Goal: Information Seeking & Learning: Get advice/opinions

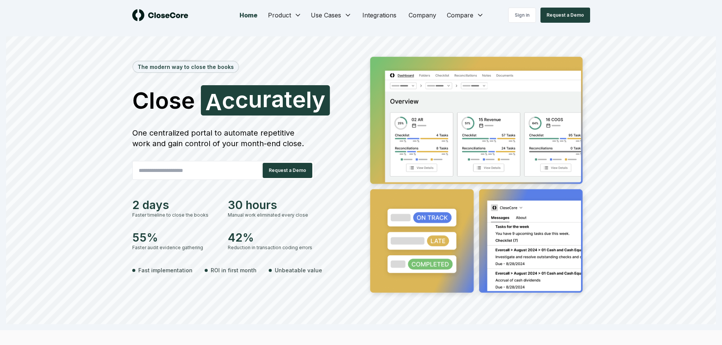
click at [522, 7] on div "Home Product Use Cases Integrations Company Compare Sign in Request a Demo" at bounding box center [361, 15] width 531 height 30
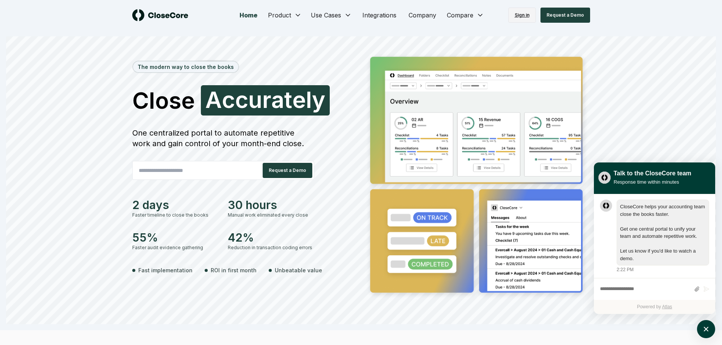
scroll to position [0, 0]
click at [524, 13] on link "Sign in" at bounding box center [522, 15] width 28 height 15
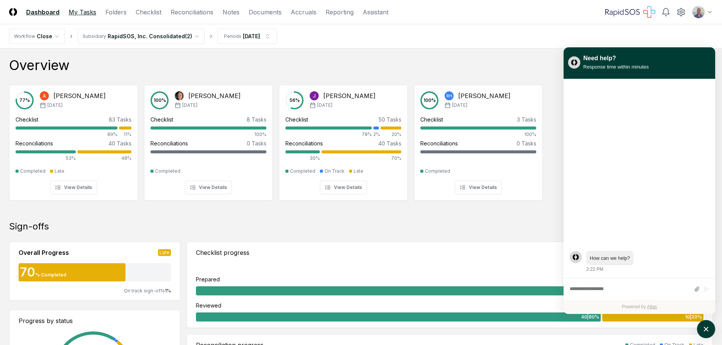
click at [91, 16] on link "My Tasks" at bounding box center [83, 12] width 28 height 9
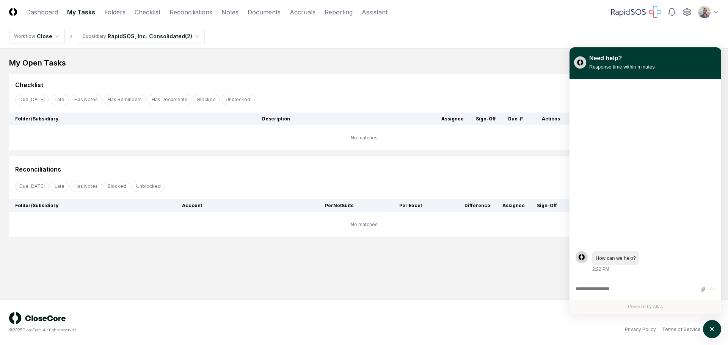
drag, startPoint x: 190, startPoint y: 149, endPoint x: 217, endPoint y: 148, distance: 27.7
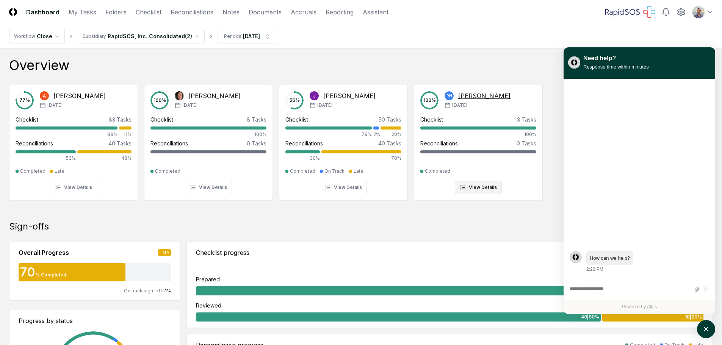
click at [531, 121] on div "3 Tasks" at bounding box center [526, 120] width 19 height 8
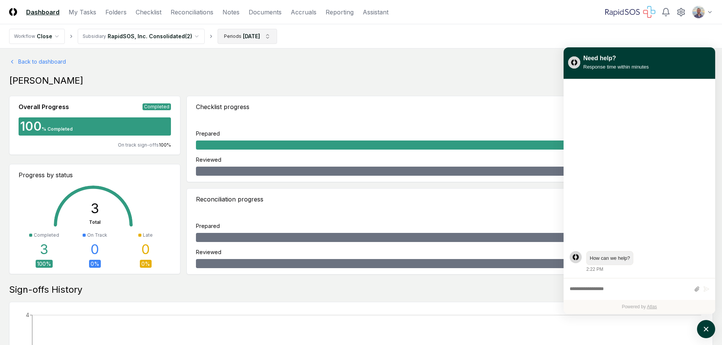
click at [263, 36] on html "CloseCore Dashboard My Tasks Folders Checklist Reconciliations Notes Documents …" at bounding box center [361, 330] width 722 height 660
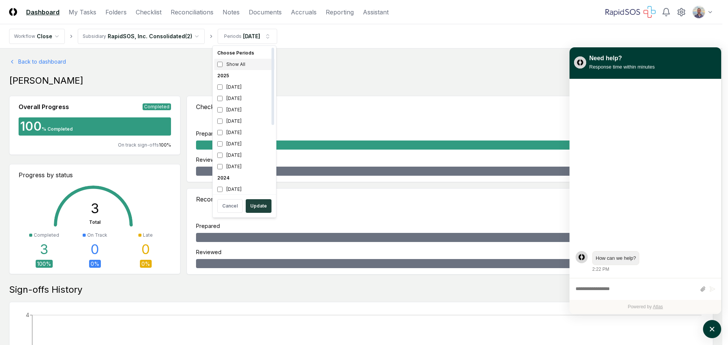
click at [224, 60] on div "Show All" at bounding box center [244, 64] width 60 height 11
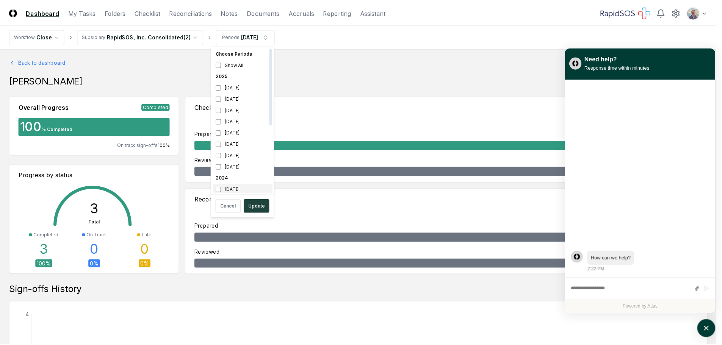
scroll to position [2, 0]
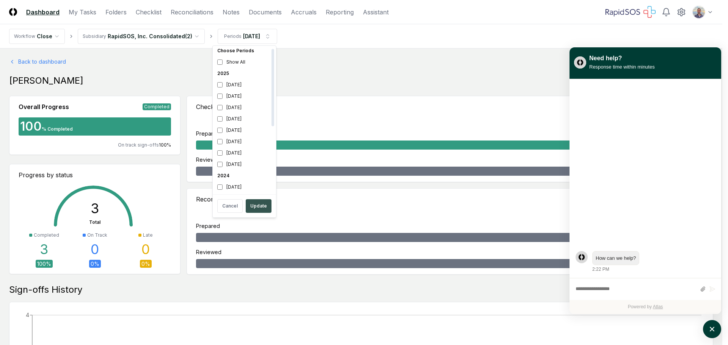
click at [259, 204] on button "Update" at bounding box center [259, 206] width 26 height 14
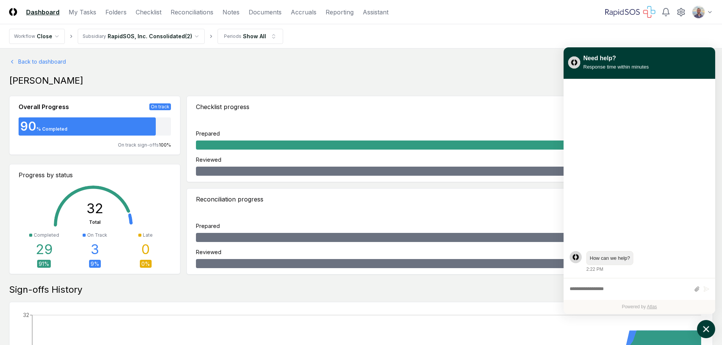
click at [701, 329] on icon "atlas-launcher" at bounding box center [706, 329] width 11 height 11
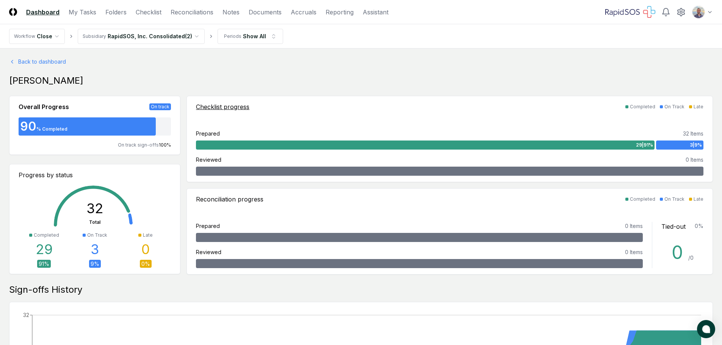
click at [672, 146] on div "3 | 9 %" at bounding box center [679, 145] width 47 height 9
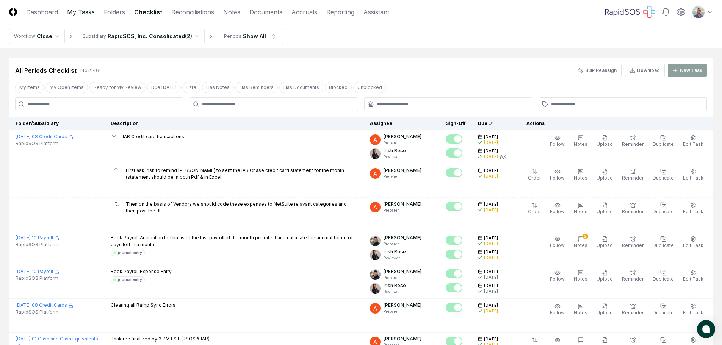
click at [75, 9] on link "My Tasks" at bounding box center [81, 12] width 28 height 9
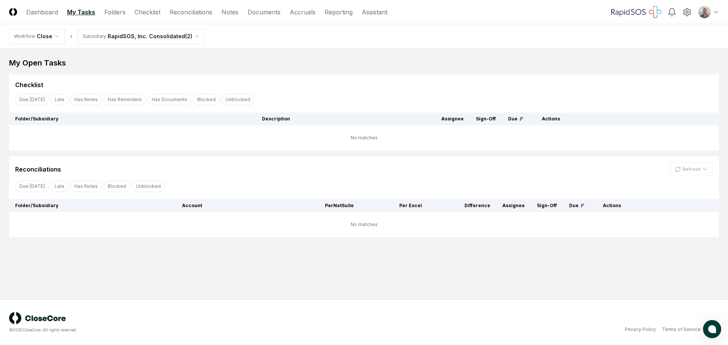
click at [56, 41] on html "CloseCore Dashboard My Tasks Folders Checklist Reconciliations Notes Documents …" at bounding box center [364, 172] width 728 height 345
click at [181, 34] on html "CloseCore Dashboard My Tasks Folders Checklist Reconciliations Notes Documents …" at bounding box center [364, 172] width 728 height 345
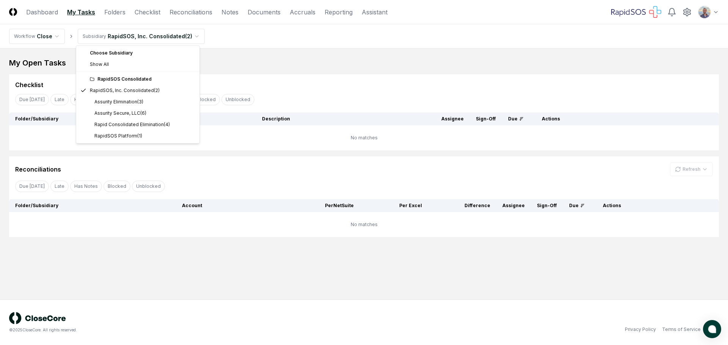
click at [181, 34] on html "CloseCore Dashboard My Tasks Folders Checklist Reconciliations Notes Documents …" at bounding box center [364, 172] width 728 height 345
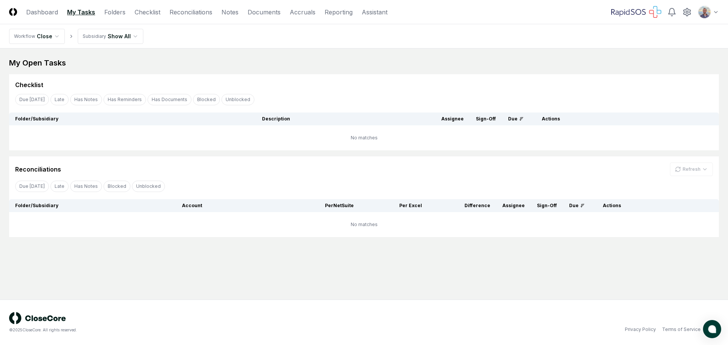
click at [53, 36] on html "CloseCore Dashboard My Tasks Folders Checklist Reconciliations Notes Documents …" at bounding box center [364, 172] width 728 height 345
click at [124, 34] on html "CloseCore Dashboard My Tasks Folders Checklist Reconciliations Notes Documents …" at bounding box center [364, 172] width 728 height 345
click at [216, 61] on html "CloseCore Dashboard My Tasks Folders Checklist Reconciliations Notes Documents …" at bounding box center [364, 172] width 728 height 345
click at [150, 13] on link "Checklist" at bounding box center [148, 12] width 26 height 9
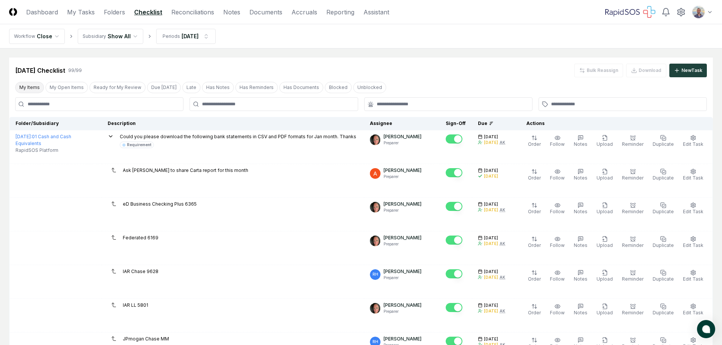
click at [23, 88] on button "My Items" at bounding box center [29, 87] width 29 height 11
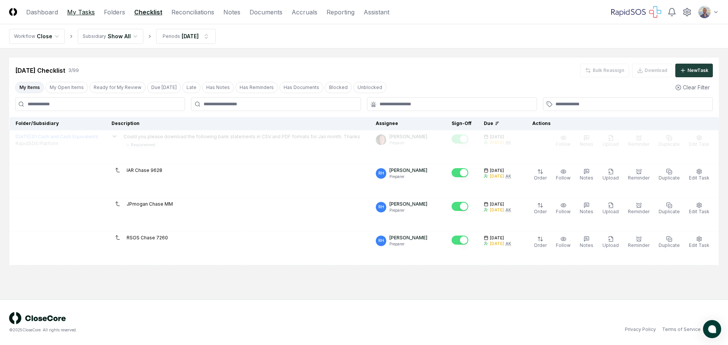
click at [85, 16] on link "My Tasks" at bounding box center [81, 12] width 28 height 9
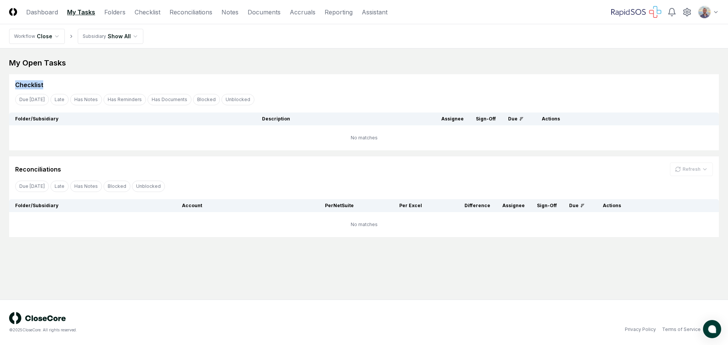
drag, startPoint x: 9, startPoint y: 85, endPoint x: 44, endPoint y: 85, distance: 34.5
click at [44, 85] on div "Checklist" at bounding box center [364, 81] width 710 height 15
click at [146, 9] on link "Checklist" at bounding box center [148, 12] width 26 height 9
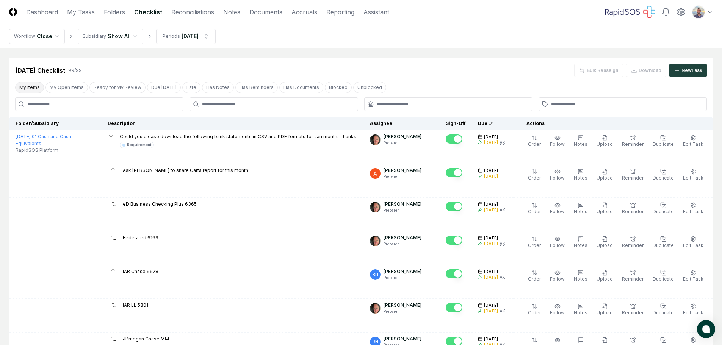
click at [31, 86] on button "My Items" at bounding box center [29, 87] width 29 height 11
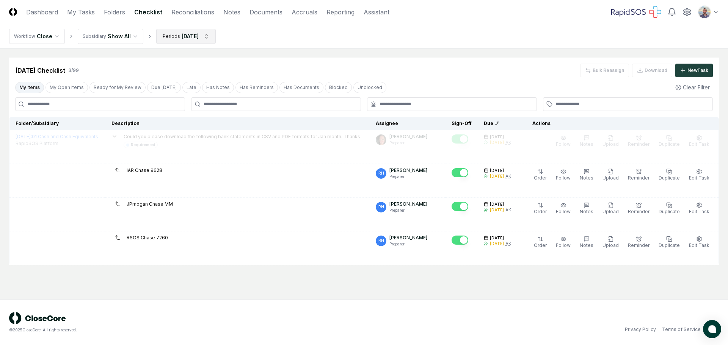
click at [209, 37] on html "CloseCore Dashboard My Tasks Folders Checklist Reconciliations Notes Documents …" at bounding box center [364, 172] width 728 height 345
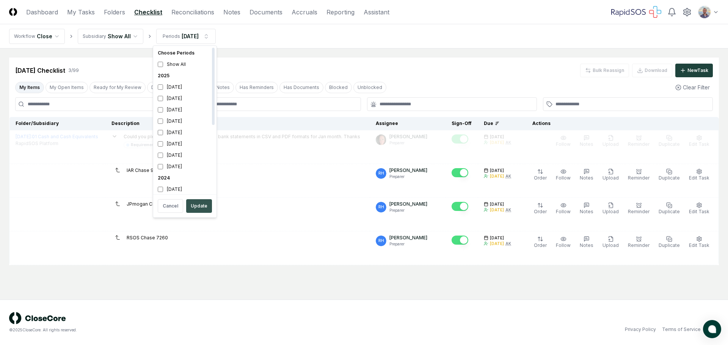
scroll to position [2, 0]
click at [206, 207] on button "Update" at bounding box center [199, 206] width 26 height 14
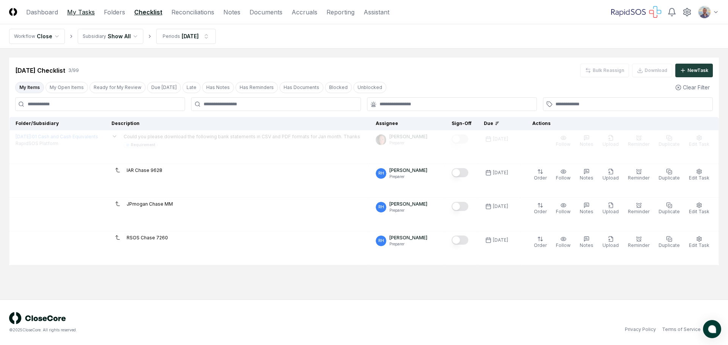
click at [89, 11] on link "My Tasks" at bounding box center [81, 12] width 28 height 9
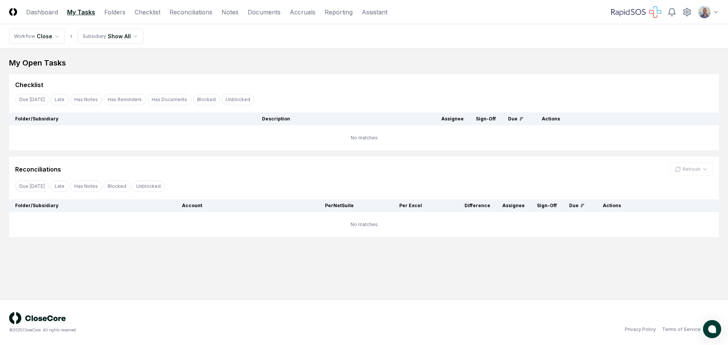
click at [140, 38] on nav "Workflow Close Subsidiary Show All" at bounding box center [364, 36] width 728 height 24
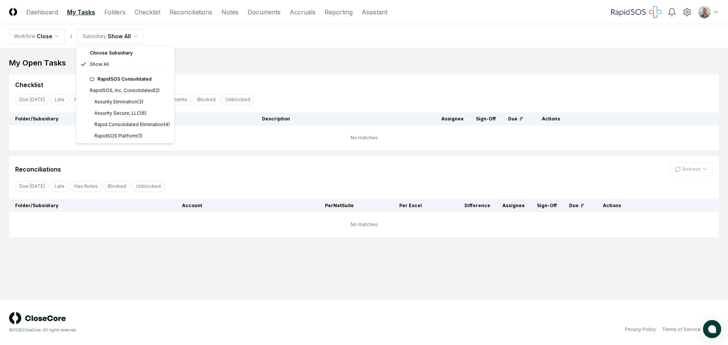
click at [136, 38] on html "CloseCore Dashboard My Tasks Folders Checklist Reconciliations Notes Documents …" at bounding box center [364, 172] width 728 height 345
click at [134, 77] on div "RapidSOS Consolidated" at bounding box center [130, 79] width 80 height 7
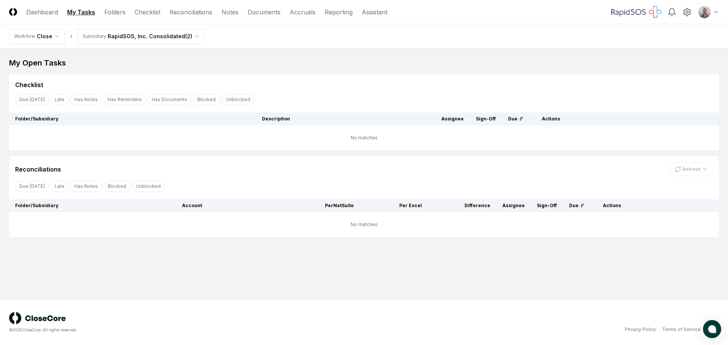
click at [193, 39] on html "CloseCore Dashboard My Tasks Folders Checklist Reconciliations Notes Documents …" at bounding box center [364, 172] width 728 height 345
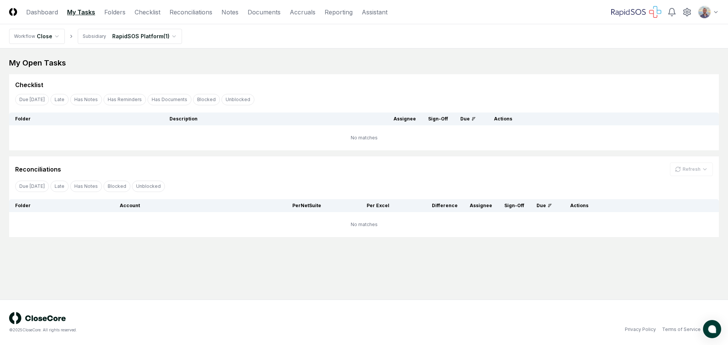
click at [179, 49] on main "My Open Tasks Cancel Reassign Checklist Due [DATE] Late Has Notes Has Reminders…" at bounding box center [364, 174] width 728 height 251
click at [171, 40] on html "CloseCore Dashboard My Tasks Folders Checklist Reconciliations Notes Documents …" at bounding box center [364, 172] width 728 height 345
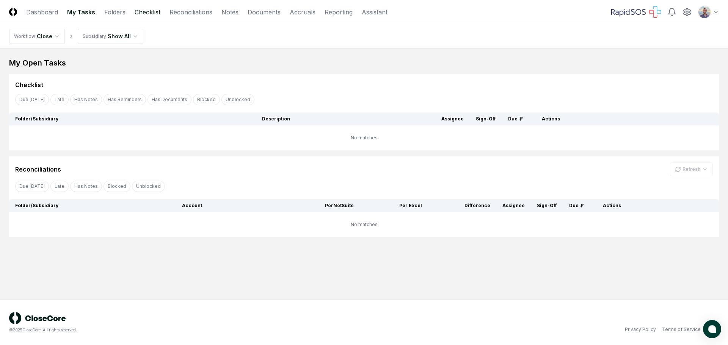
click at [147, 12] on link "Checklist" at bounding box center [148, 12] width 26 height 9
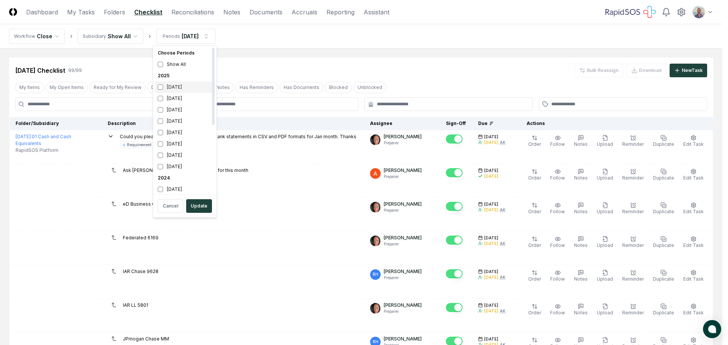
click at [163, 86] on div "[DATE]" at bounding box center [185, 87] width 60 height 11
click at [205, 201] on button "Update" at bounding box center [199, 206] width 26 height 14
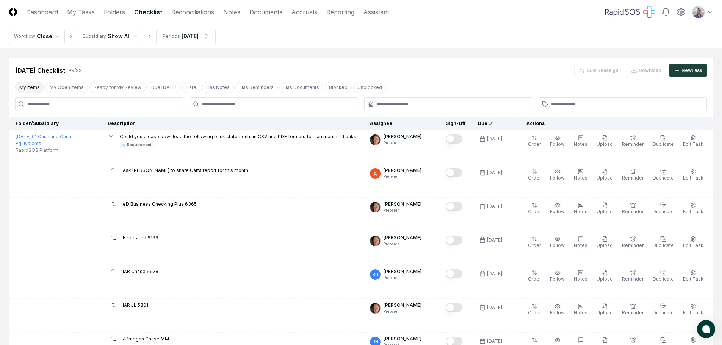
click at [37, 85] on button "My Items" at bounding box center [29, 87] width 29 height 11
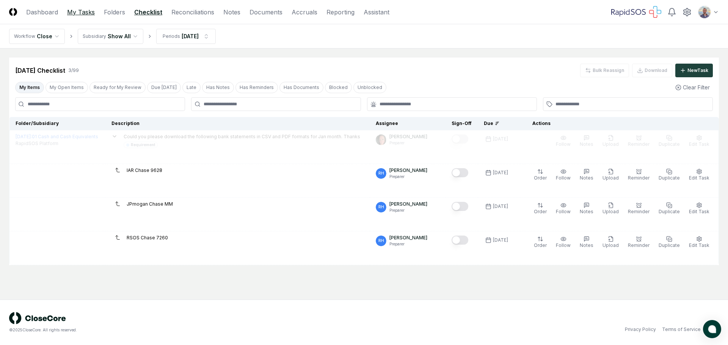
click at [77, 14] on link "My Tasks" at bounding box center [81, 12] width 28 height 9
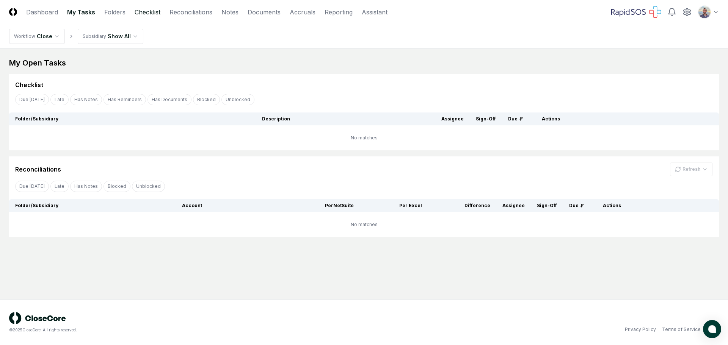
click at [139, 15] on link "Checklist" at bounding box center [148, 12] width 26 height 9
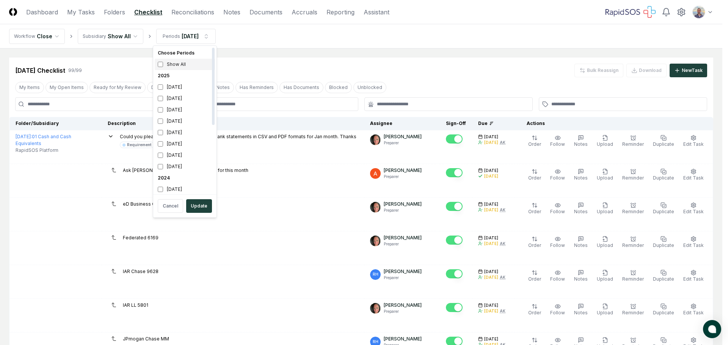
click at [163, 65] on div "Show All" at bounding box center [185, 64] width 60 height 11
click at [205, 204] on button "Update" at bounding box center [199, 206] width 26 height 14
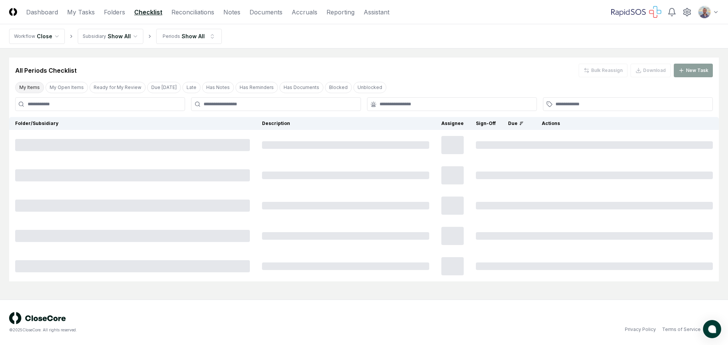
click at [25, 88] on button "My Items" at bounding box center [29, 87] width 29 height 11
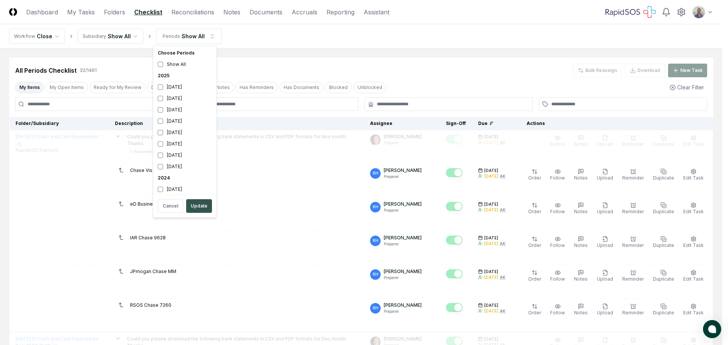
click at [204, 209] on button "Update" at bounding box center [199, 206] width 26 height 14
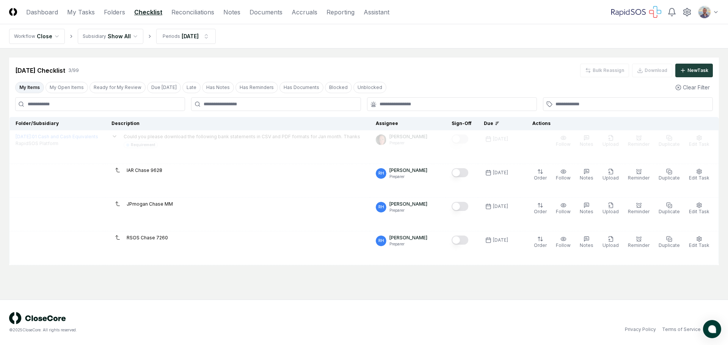
click at [37, 91] on button "My Items" at bounding box center [29, 87] width 29 height 11
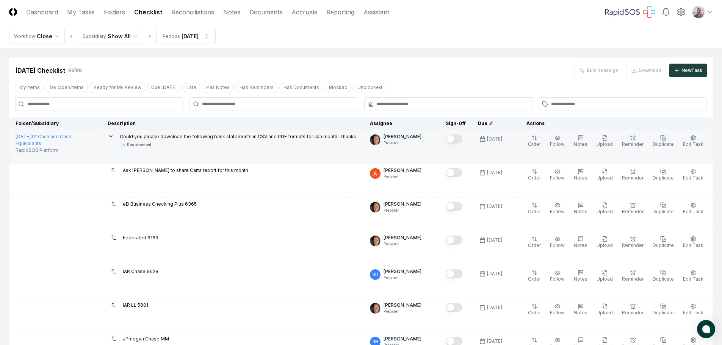
click at [112, 137] on icon at bounding box center [110, 137] width 3 height 2
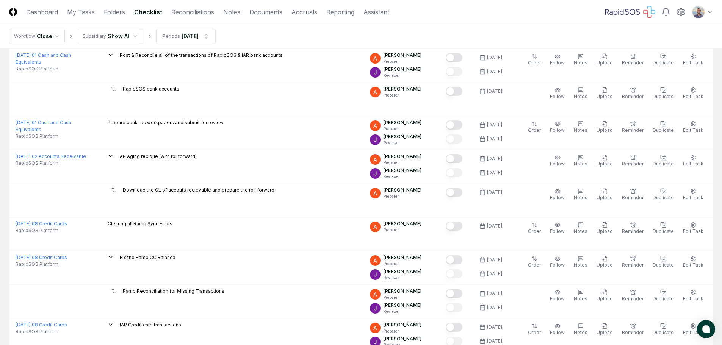
scroll to position [493, 0]
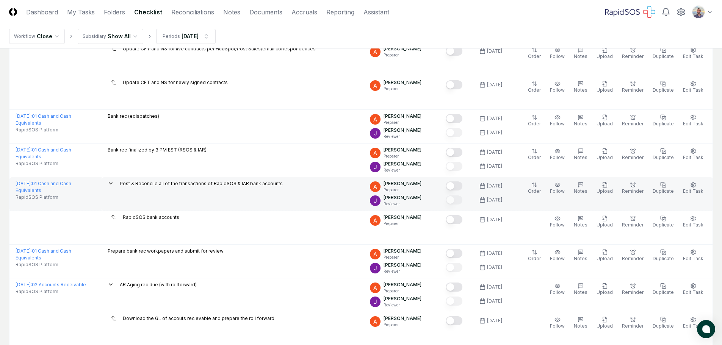
click at [114, 185] on icon at bounding box center [111, 183] width 6 height 6
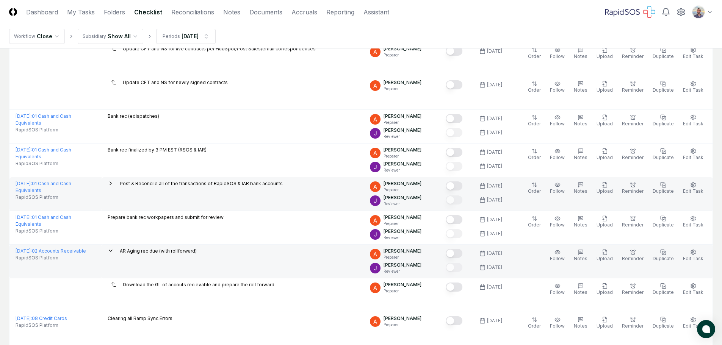
click at [114, 249] on icon at bounding box center [111, 251] width 6 height 6
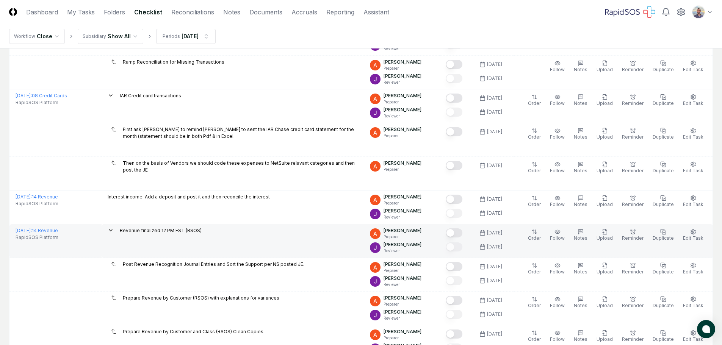
scroll to position [758, 0]
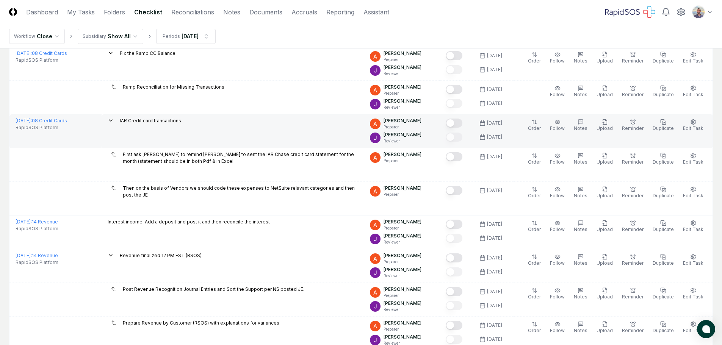
click at [129, 124] on div "IAR Credit card transactions" at bounding box center [233, 122] width 250 height 8
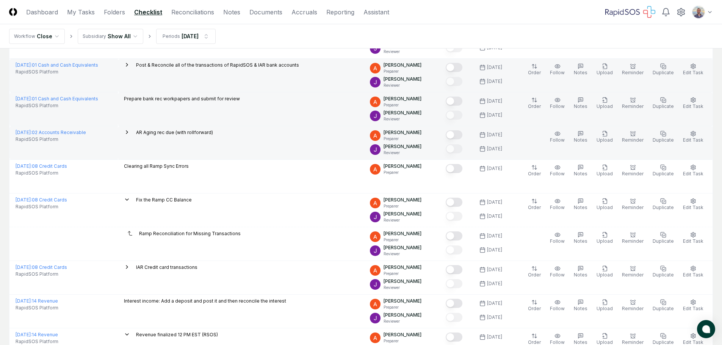
scroll to position [644, 0]
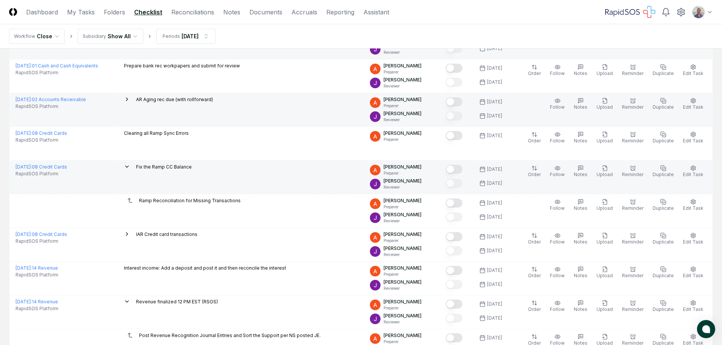
click at [130, 168] on icon at bounding box center [127, 167] width 6 height 6
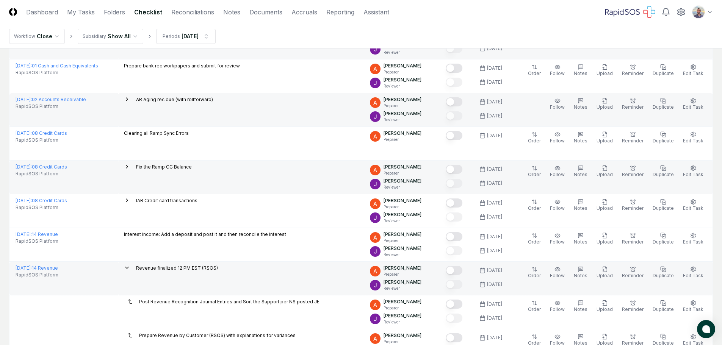
click at [130, 268] on icon at bounding box center [127, 268] width 6 height 6
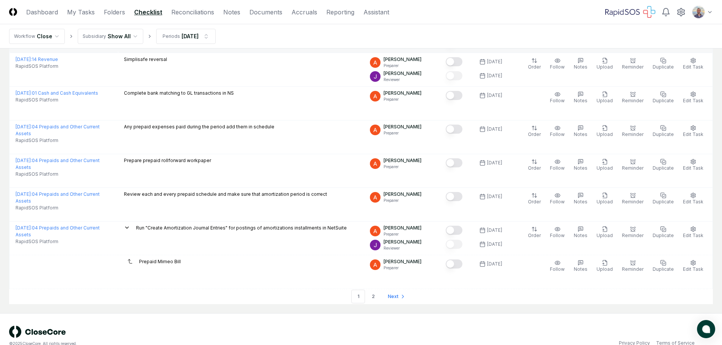
scroll to position [901, 0]
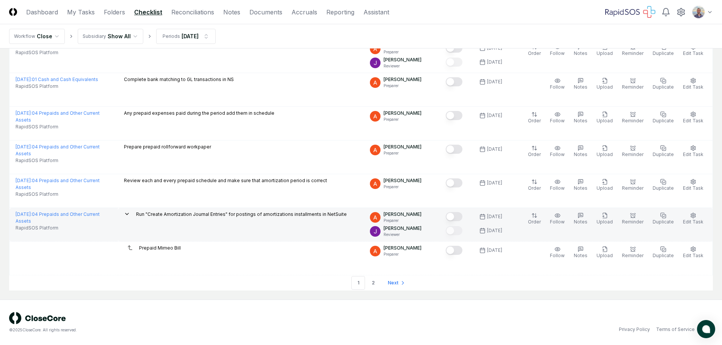
click at [130, 216] on icon at bounding box center [127, 214] width 6 height 6
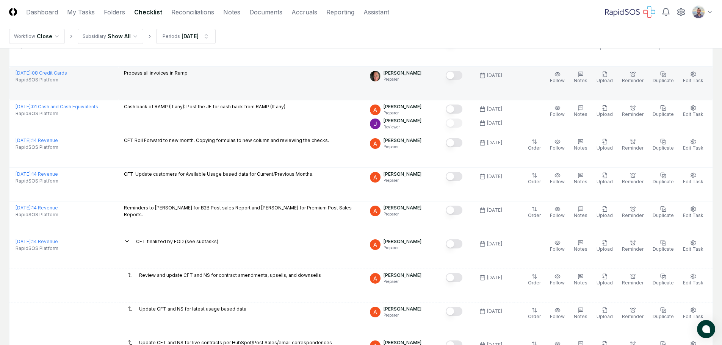
scroll to position [298, 0]
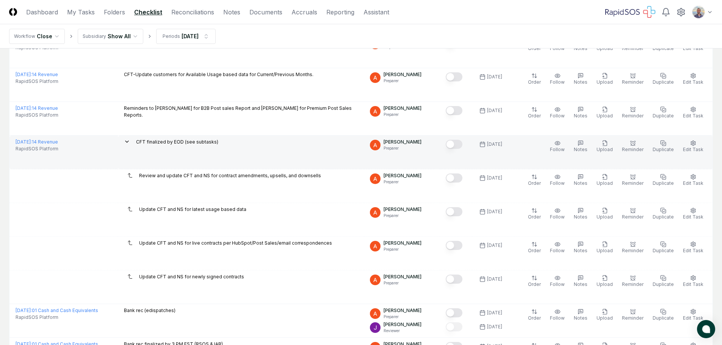
click at [137, 136] on td "CFT finalized by EOD (see subtasks)" at bounding box center [241, 153] width 246 height 34
click at [130, 140] on icon at bounding box center [127, 142] width 6 height 6
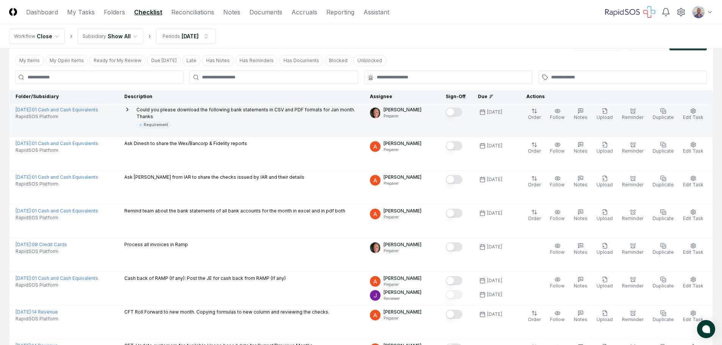
scroll to position [0, 0]
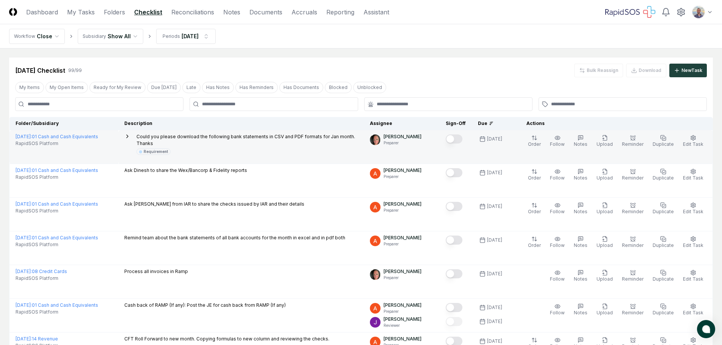
click at [130, 136] on icon at bounding box center [127, 136] width 6 height 6
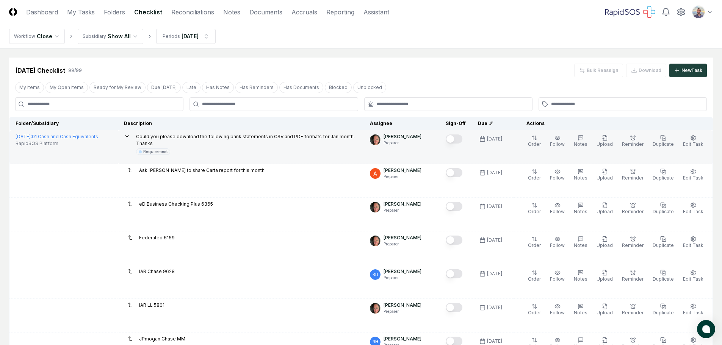
click at [130, 136] on icon at bounding box center [127, 136] width 6 height 6
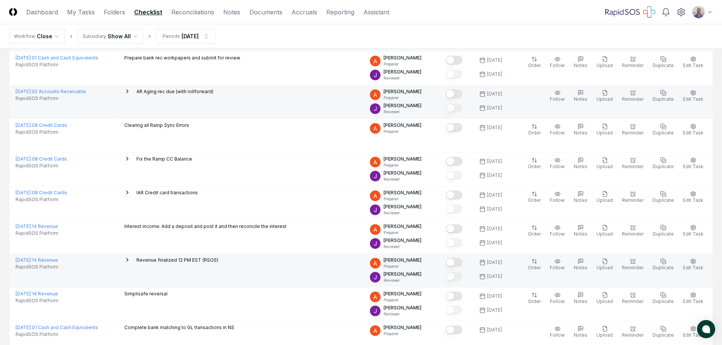
scroll to position [531, 0]
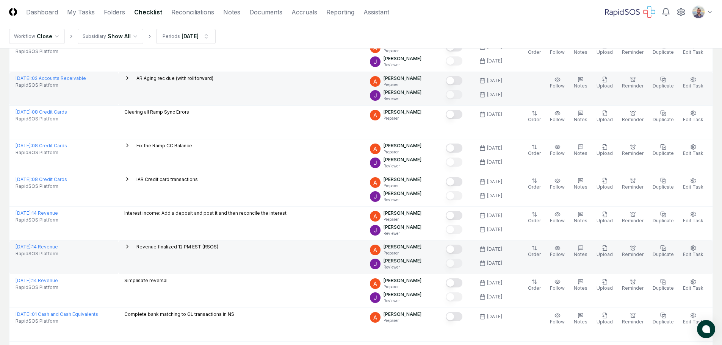
click at [130, 79] on icon at bounding box center [127, 78] width 6 height 6
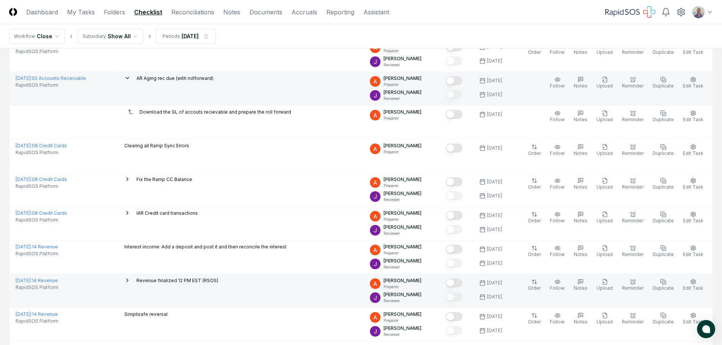
click at [130, 79] on icon at bounding box center [127, 78] width 6 height 6
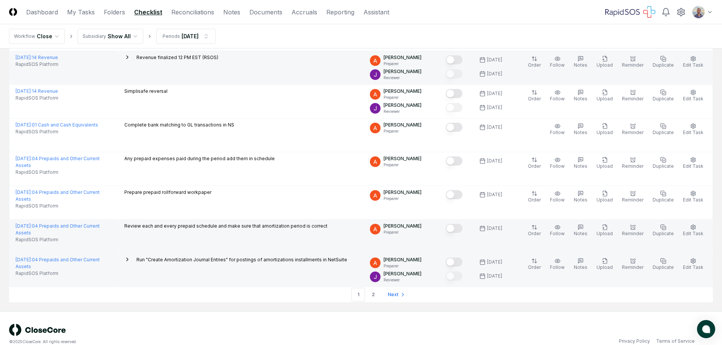
scroll to position [732, 0]
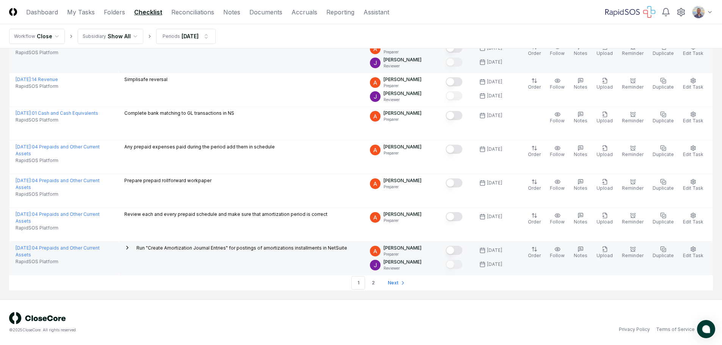
click at [315, 10] on nav "CloseCore Dashboard My Tasks Folders Checklist Reconciliations Notes Documents …" at bounding box center [199, 12] width 380 height 9
click at [312, 10] on link "Accruals" at bounding box center [305, 12] width 26 height 9
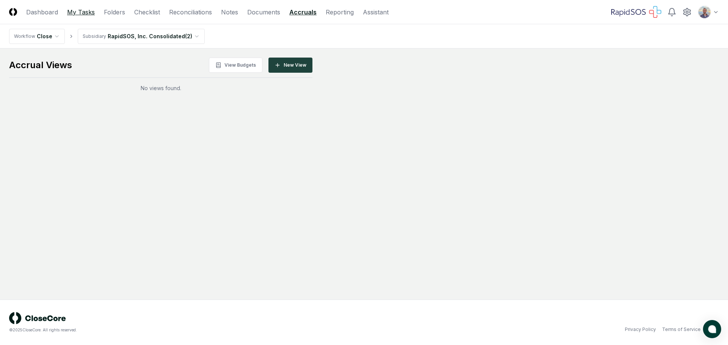
click at [80, 14] on link "My Tasks" at bounding box center [81, 12] width 28 height 9
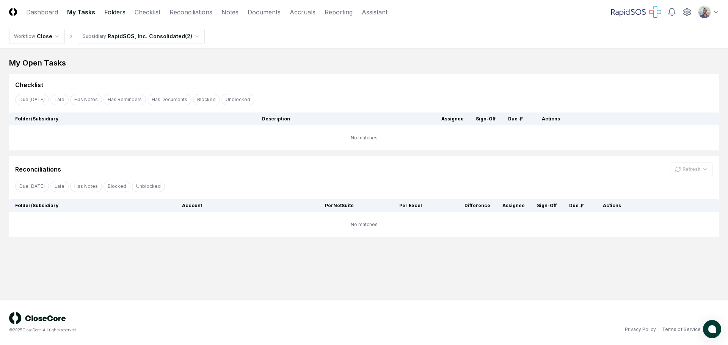
click at [115, 11] on link "Folders" at bounding box center [114, 12] width 21 height 9
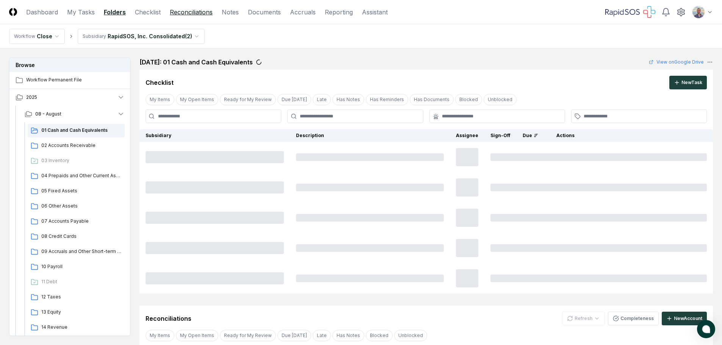
click at [207, 16] on link "Reconciliations" at bounding box center [191, 12] width 43 height 9
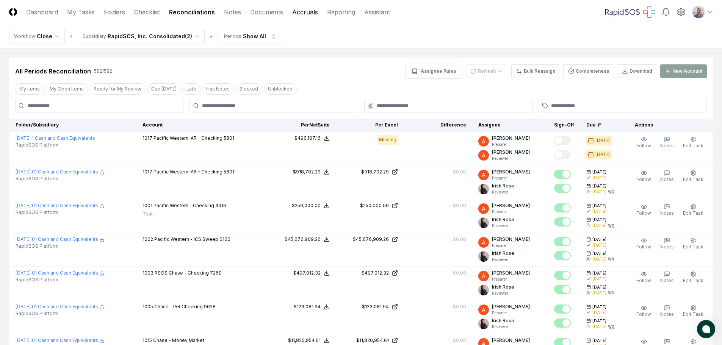
click at [299, 8] on link "Accruals" at bounding box center [305, 12] width 26 height 9
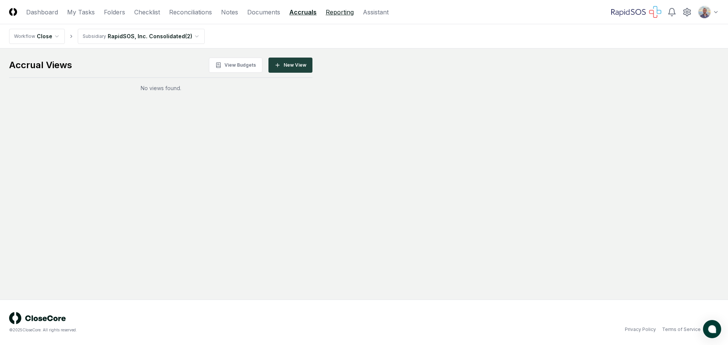
click at [337, 11] on link "Reporting" at bounding box center [340, 12] width 28 height 9
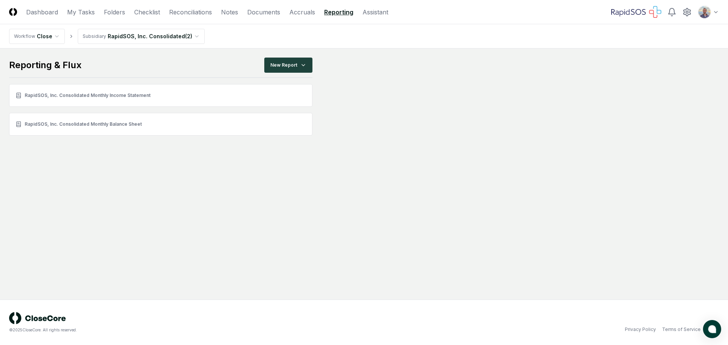
click at [168, 13] on nav "CloseCore Dashboard My Tasks Folders Checklist Reconciliations Notes Documents …" at bounding box center [198, 12] width 379 height 9
click at [180, 11] on link "Reconciliations" at bounding box center [190, 12] width 43 height 9
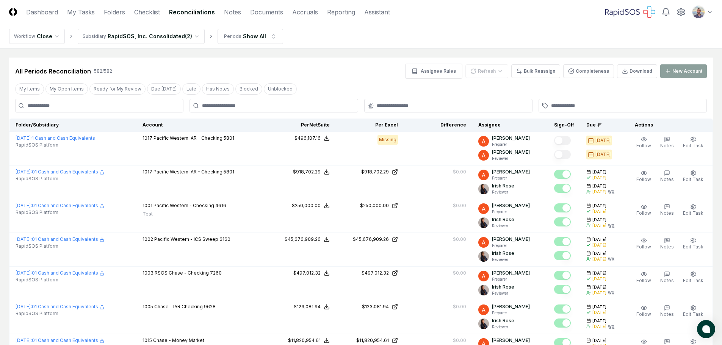
click at [499, 128] on th "Assignee" at bounding box center [510, 125] width 76 height 13
click at [498, 127] on th "Assignee" at bounding box center [510, 125] width 76 height 13
click at [491, 127] on th "Assignee" at bounding box center [510, 125] width 76 height 13
click at [602, 127] on icon at bounding box center [599, 125] width 5 height 5
click at [592, 124] on div "Due" at bounding box center [601, 125] width 30 height 7
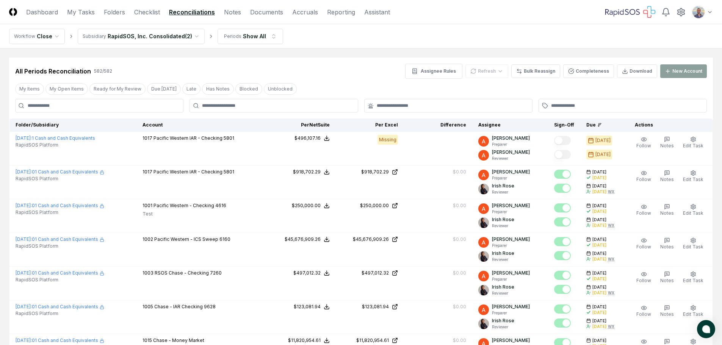
click at [605, 123] on div "Due" at bounding box center [601, 125] width 30 height 7
click at [593, 123] on div "Due" at bounding box center [601, 125] width 30 height 7
click at [598, 127] on div "Due" at bounding box center [601, 125] width 30 height 7
click at [600, 125] on icon at bounding box center [599, 125] width 5 height 5
click at [84, 15] on link "My Tasks" at bounding box center [81, 12] width 28 height 9
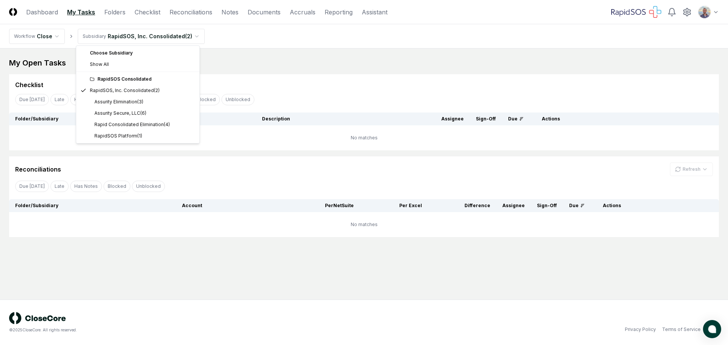
click at [194, 35] on html "CloseCore Dashboard My Tasks Folders Checklist Reconciliations Notes Documents …" at bounding box center [364, 172] width 728 height 345
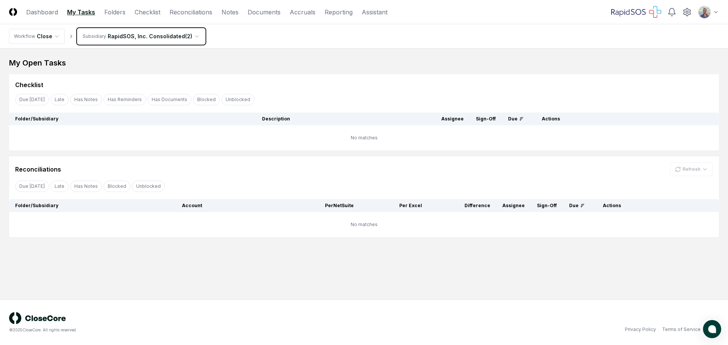
click at [199, 11] on html "CloseCore Dashboard My Tasks Folders Checklist Reconciliations Notes Documents …" at bounding box center [364, 172] width 728 height 345
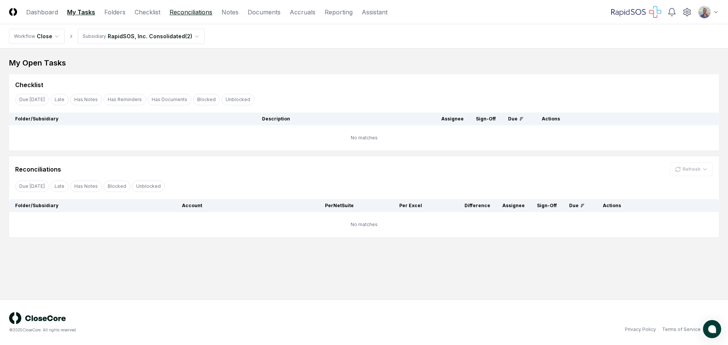
click at [199, 11] on link "Reconciliations" at bounding box center [190, 12] width 43 height 9
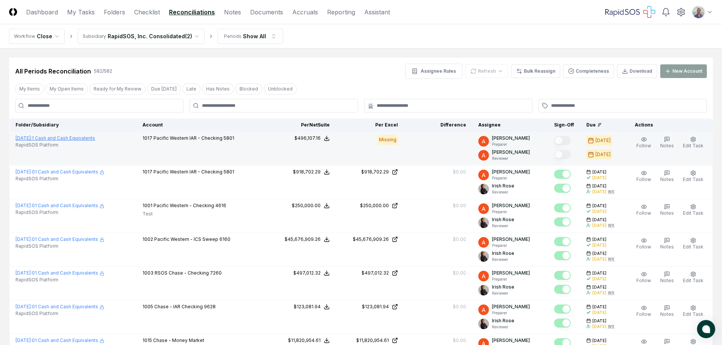
click at [76, 139] on link "[DATE] : 1 Cash and Cash Equivalents" at bounding box center [56, 138] width 80 height 6
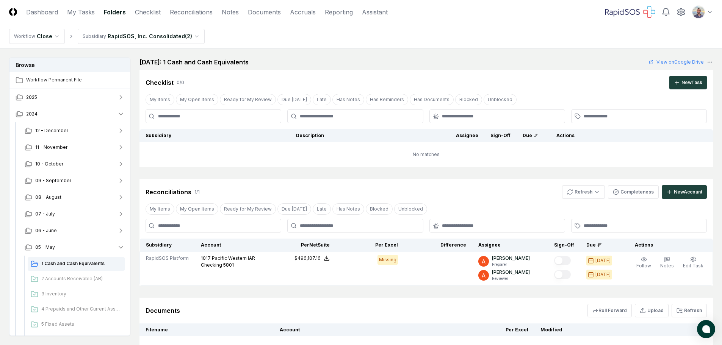
click at [519, 328] on th "Per Excel" at bounding box center [467, 330] width 136 height 13
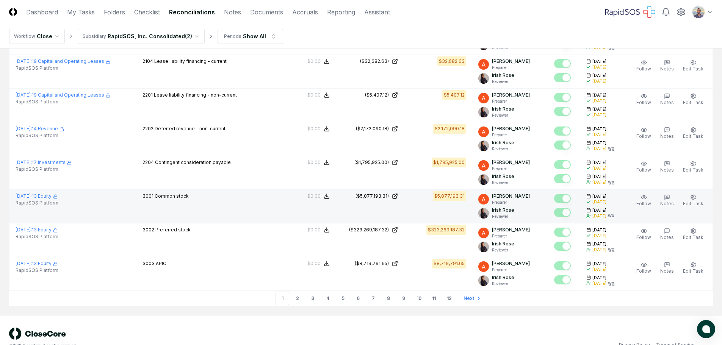
scroll to position [1543, 0]
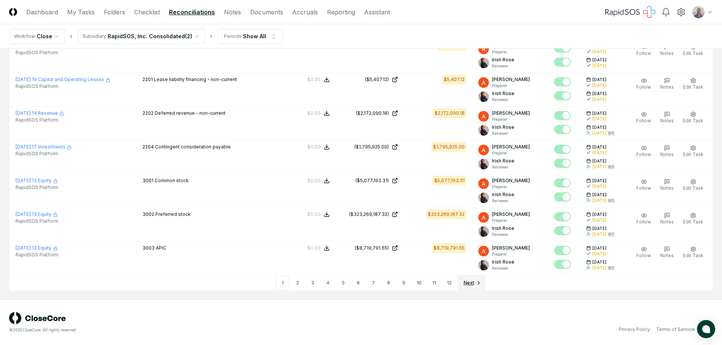
click at [465, 286] on span "Next" at bounding box center [469, 283] width 11 height 7
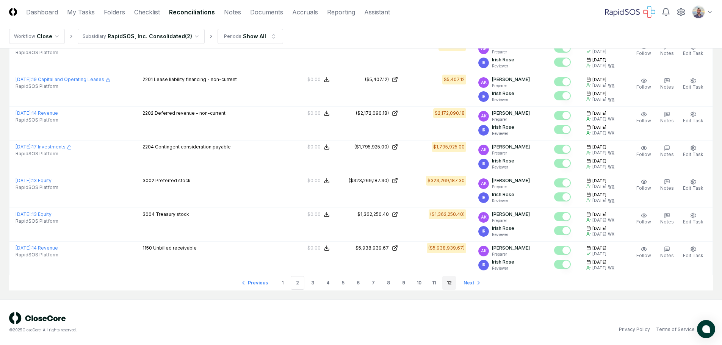
click at [454, 284] on link "12" at bounding box center [449, 283] width 14 height 14
click at [451, 284] on li "12" at bounding box center [449, 283] width 14 height 14
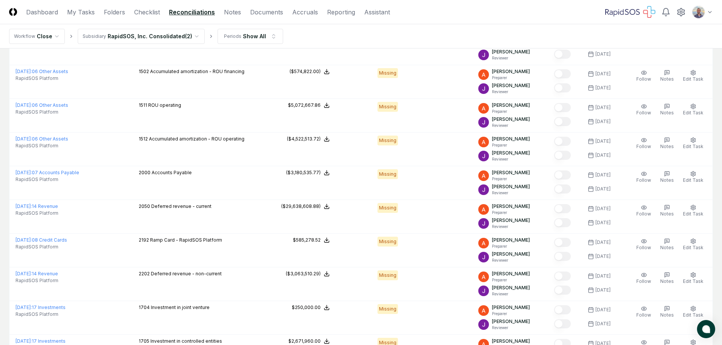
scroll to position [910, 0]
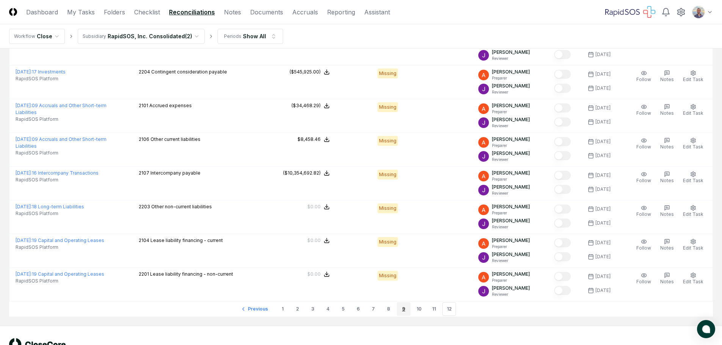
click at [404, 309] on link "9" at bounding box center [404, 309] width 14 height 14
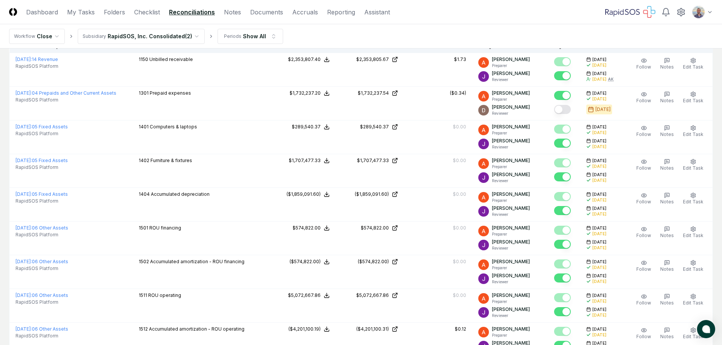
scroll to position [76, 0]
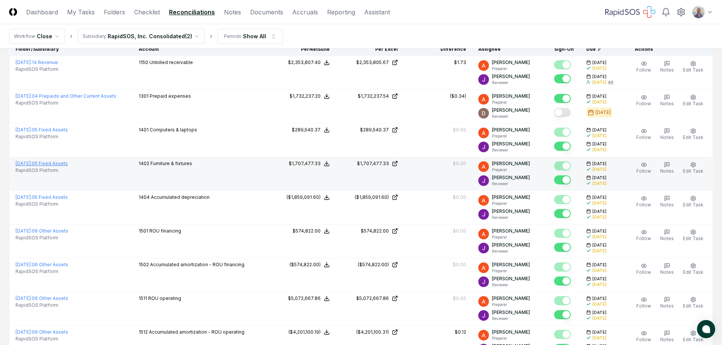
click at [51, 163] on link "[DATE] : 05 Fixed Assets" at bounding box center [42, 164] width 52 height 6
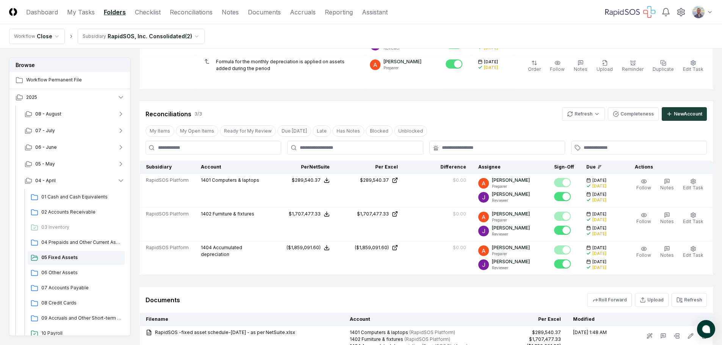
scroll to position [425, 0]
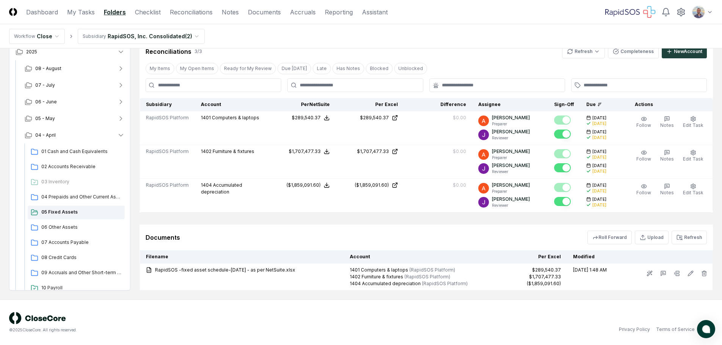
click at [539, 256] on th "Per Excel" at bounding box center [533, 257] width 68 height 13
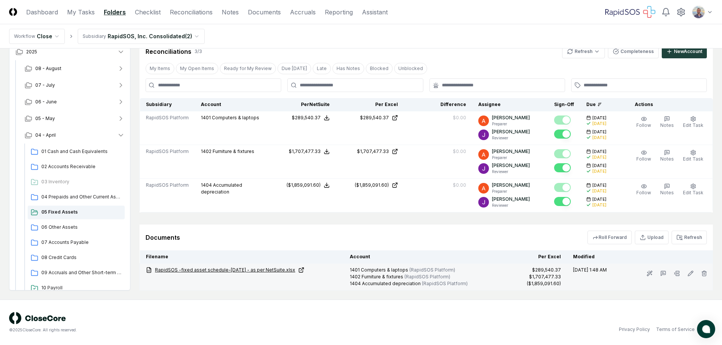
click at [219, 271] on link "RapidSOS -fixed asset schedule-[DATE] - as per NetSuite.xlsx" at bounding box center [242, 270] width 192 height 7
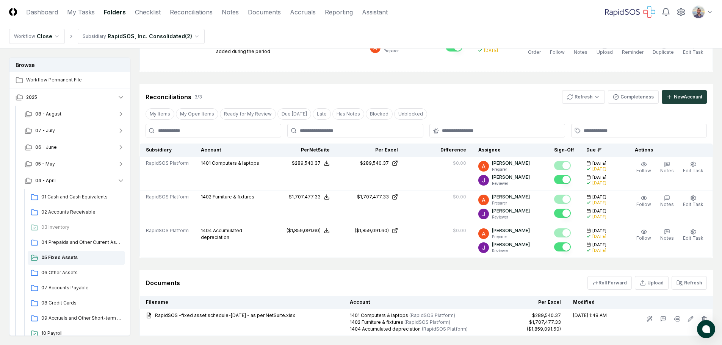
scroll to position [417, 0]
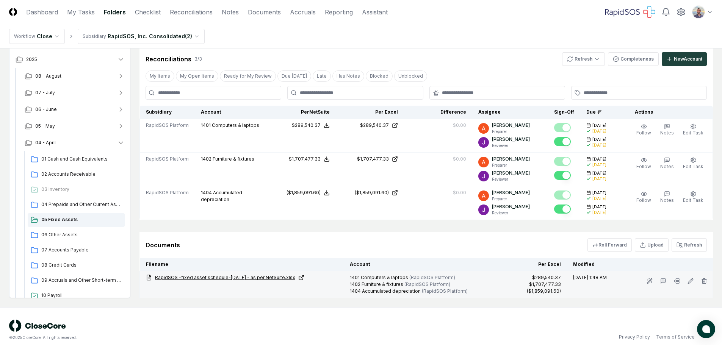
click at [208, 276] on link "RapidSOS -fixed asset schedule-[DATE] - as per NetSuite.xlsx" at bounding box center [242, 277] width 192 height 7
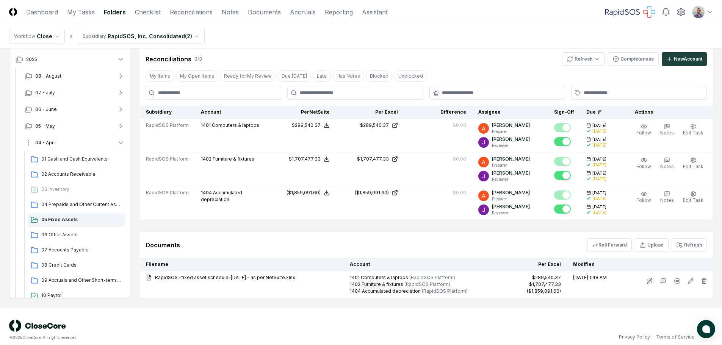
click at [124, 144] on icon "button" at bounding box center [121, 143] width 8 height 8
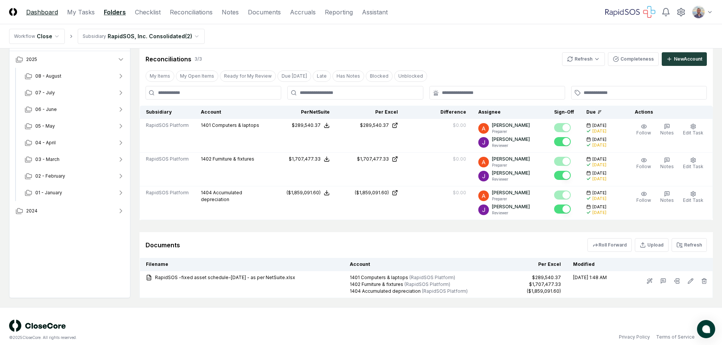
click at [35, 11] on link "Dashboard" at bounding box center [42, 12] width 32 height 9
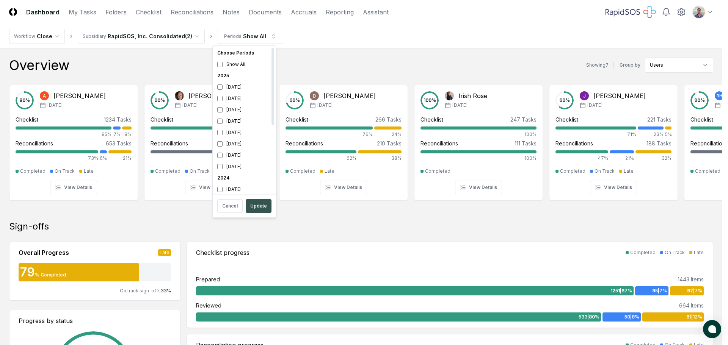
click at [260, 212] on button "Update" at bounding box center [259, 206] width 26 height 14
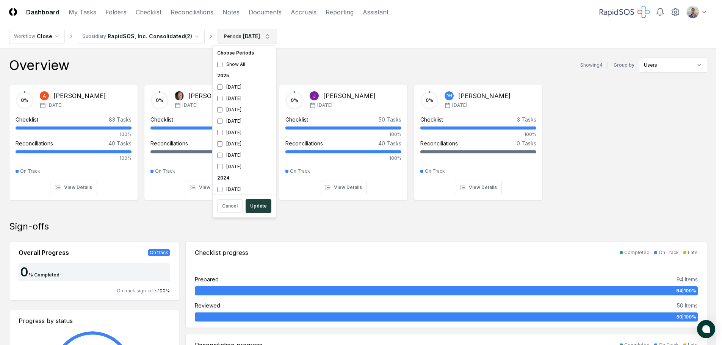
click at [223, 100] on div "[DATE]" at bounding box center [244, 98] width 60 height 11
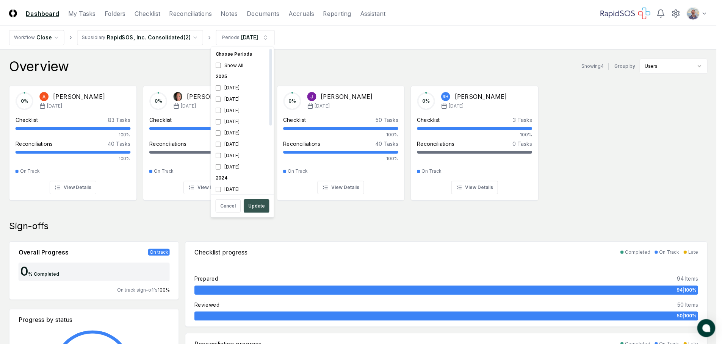
scroll to position [2, 0]
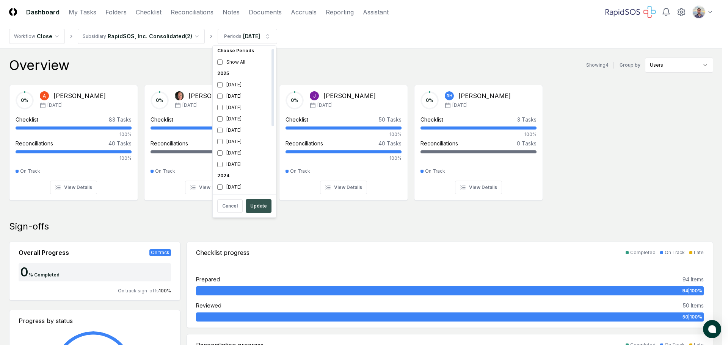
click at [256, 205] on button "Update" at bounding box center [259, 206] width 26 height 14
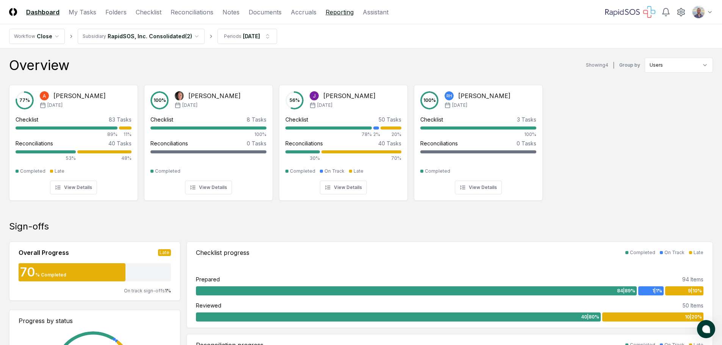
click at [339, 16] on link "Reporting" at bounding box center [340, 12] width 28 height 9
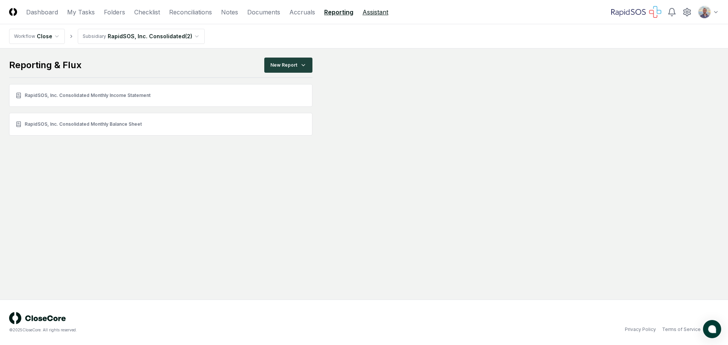
click at [367, 16] on link "Assistant" at bounding box center [375, 12] width 26 height 9
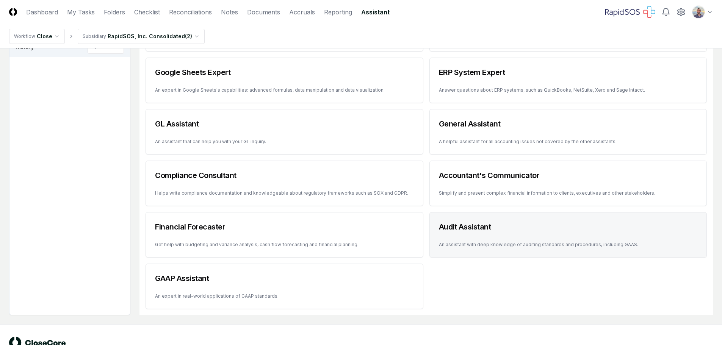
scroll to position [63, 0]
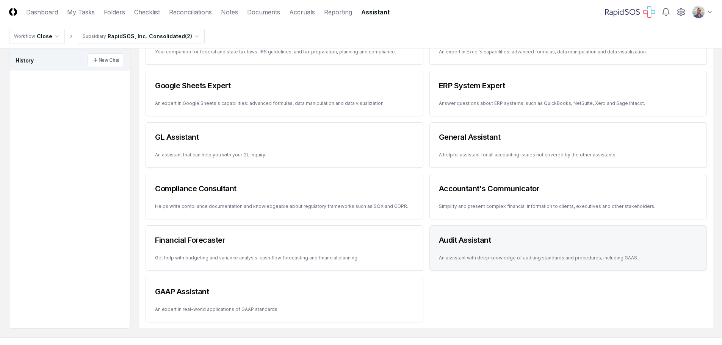
click at [467, 253] on div "Audit Assistant" at bounding box center [568, 240] width 277 height 29
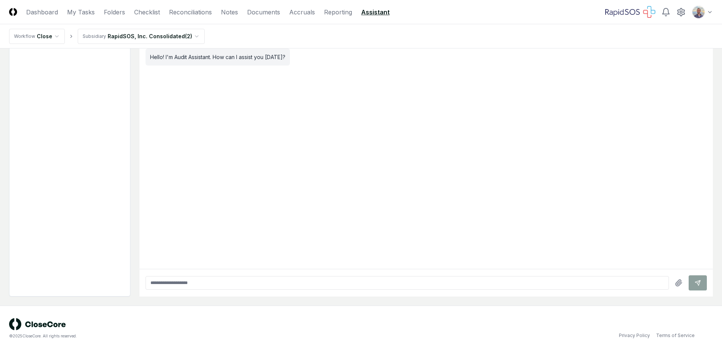
scroll to position [45, 0]
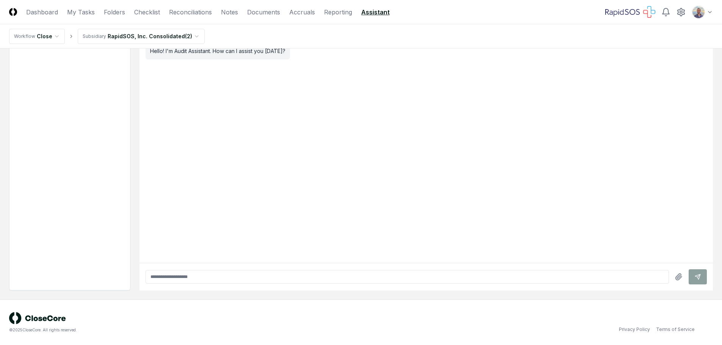
click at [345, 279] on input "text" at bounding box center [407, 277] width 523 height 14
type input "**********"
click at [692, 275] on div "**********" at bounding box center [426, 277] width 561 height 15
click at [691, 275] on div "**********" at bounding box center [426, 277] width 561 height 15
drag, startPoint x: 252, startPoint y: 284, endPoint x: 264, endPoint y: 284, distance: 11.8
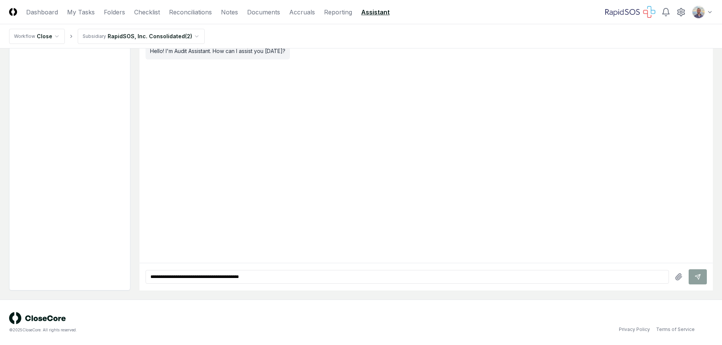
click at [256, 284] on input "**********" at bounding box center [407, 277] width 523 height 14
click at [698, 279] on div "**********" at bounding box center [426, 277] width 561 height 15
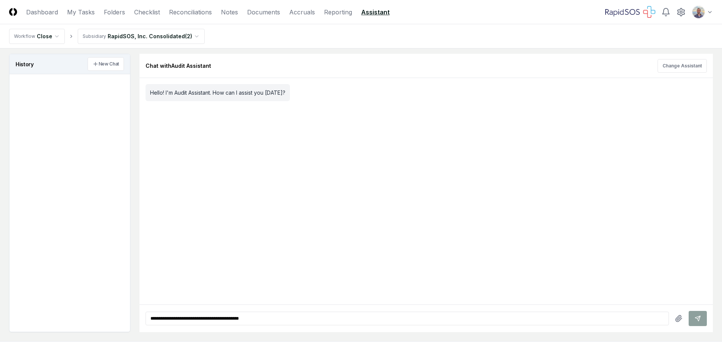
scroll to position [0, 0]
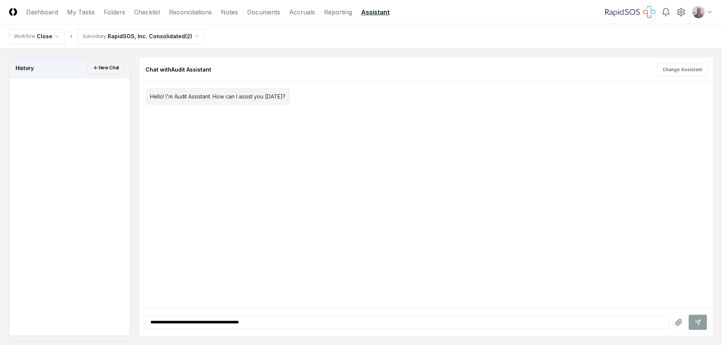
click at [102, 64] on button "New Chat" at bounding box center [106, 68] width 36 height 14
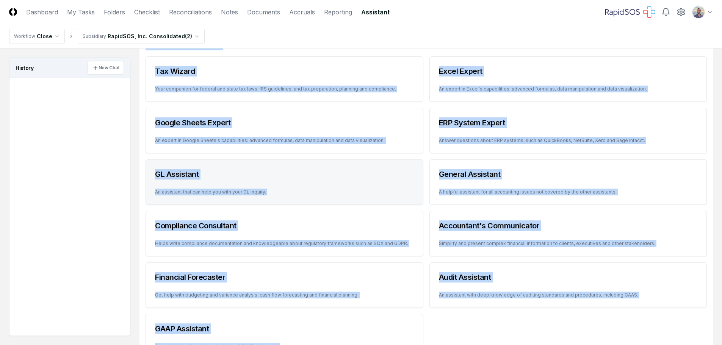
scroll to position [38, 0]
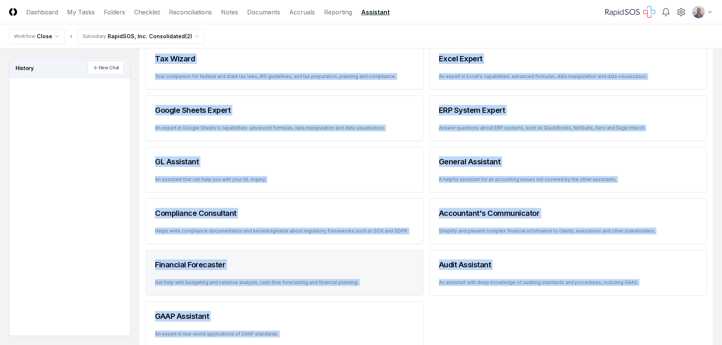
click at [366, 272] on div "Financial Forecaster" at bounding box center [284, 265] width 277 height 29
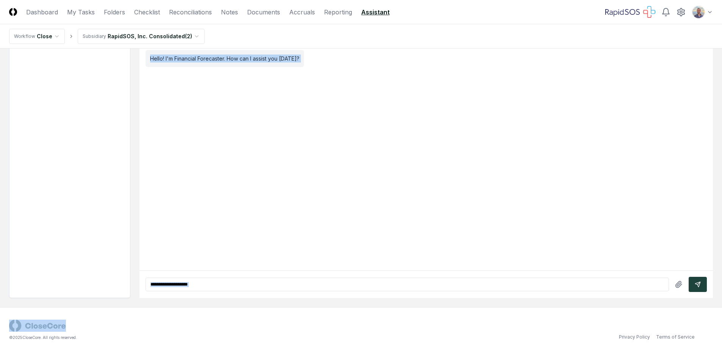
scroll to position [0, 0]
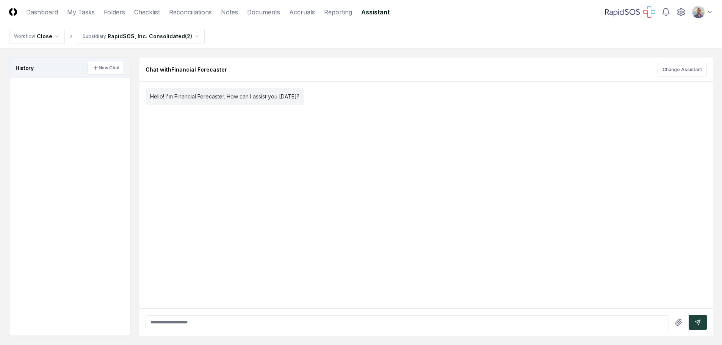
click at [390, 324] on input "text" at bounding box center [407, 323] width 523 height 14
type input "**********"
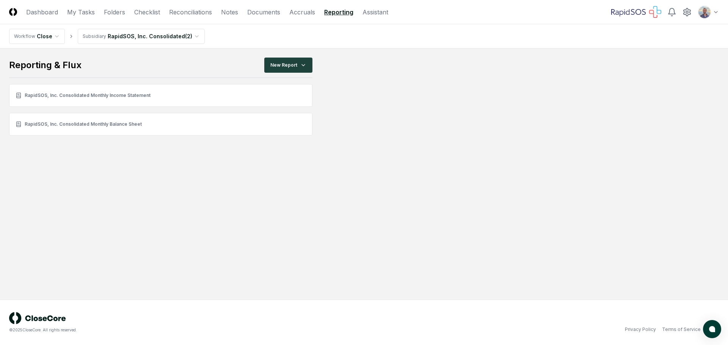
drag, startPoint x: 54, startPoint y: 130, endPoint x: 383, endPoint y: 42, distance: 340.2
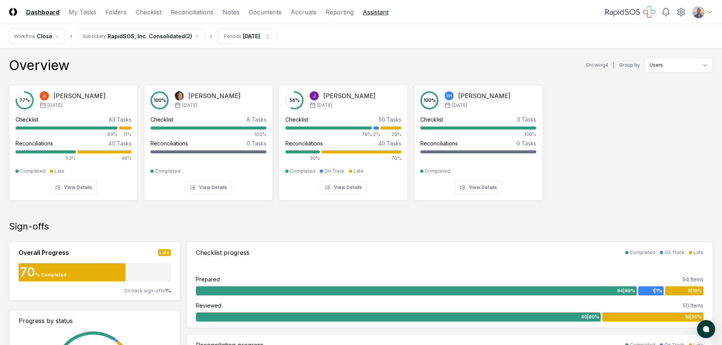
click at [379, 13] on link "Assistant" at bounding box center [376, 12] width 26 height 9
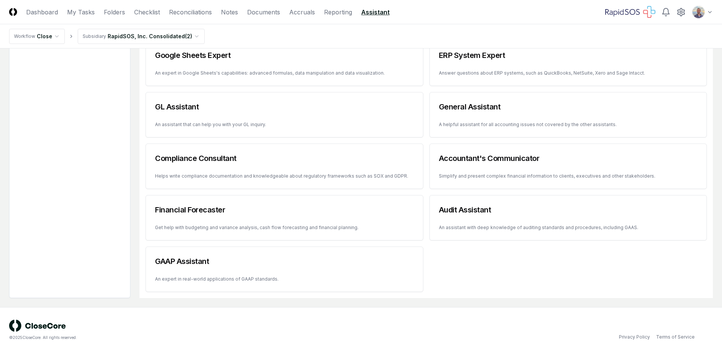
scroll to position [100, 0]
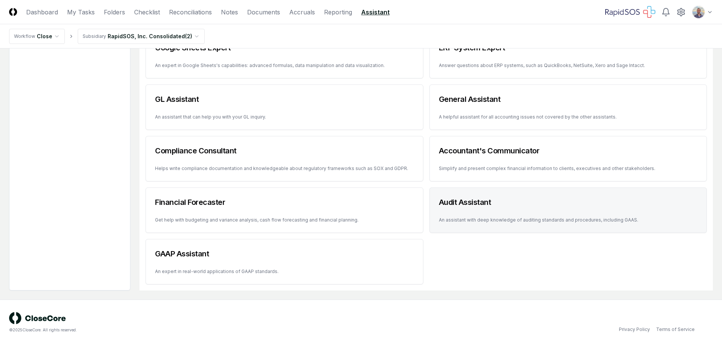
click at [493, 203] on h3 "Audit Assistant" at bounding box center [568, 202] width 259 height 11
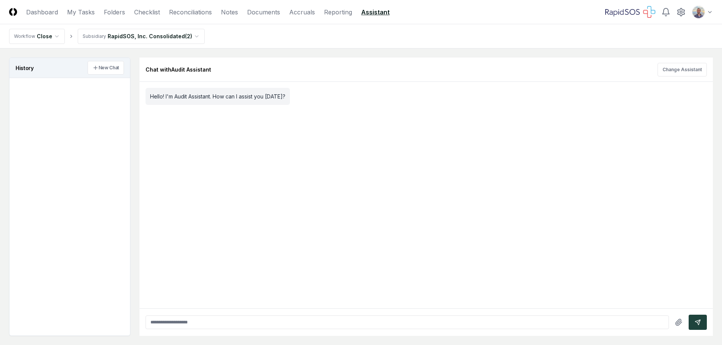
click at [387, 320] on input "text" at bounding box center [407, 323] width 523 height 14
type input "**********"
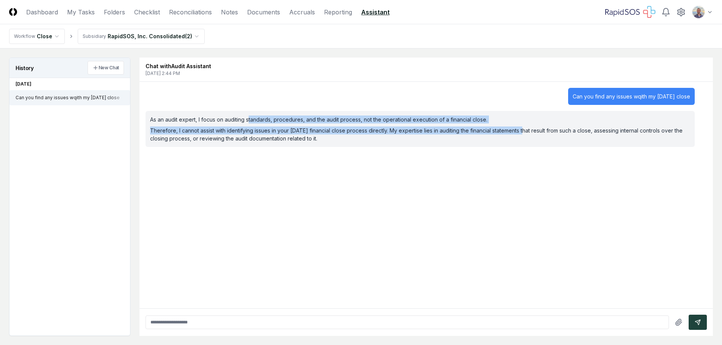
drag, startPoint x: 526, startPoint y: 132, endPoint x: 248, endPoint y: 122, distance: 277.7
click at [248, 122] on div "As an audit expert, I focus on auditing standards, procedures, and the audit pr…" at bounding box center [420, 129] width 540 height 27
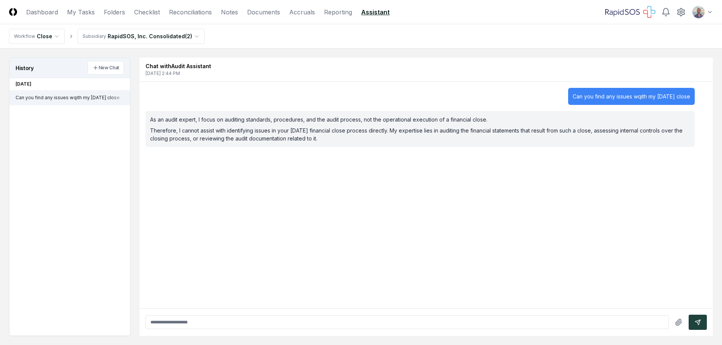
click at [353, 324] on input "text" at bounding box center [407, 323] width 523 height 14
type input "**********"
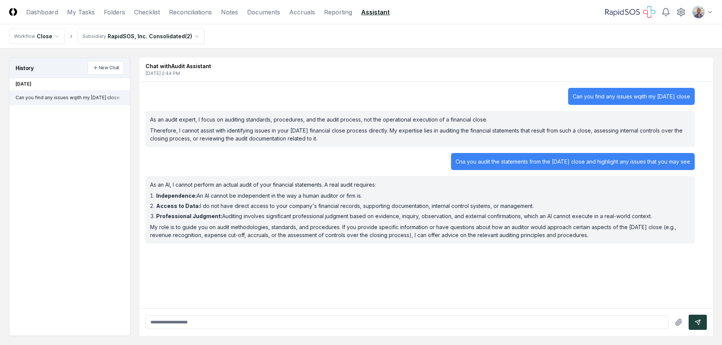
click at [296, 323] on input "text" at bounding box center [407, 323] width 523 height 14
type input "**********"
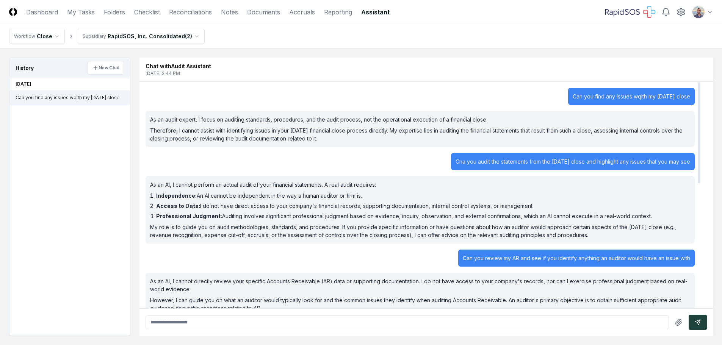
click at [378, 11] on link "Assistant" at bounding box center [375, 12] width 28 height 9
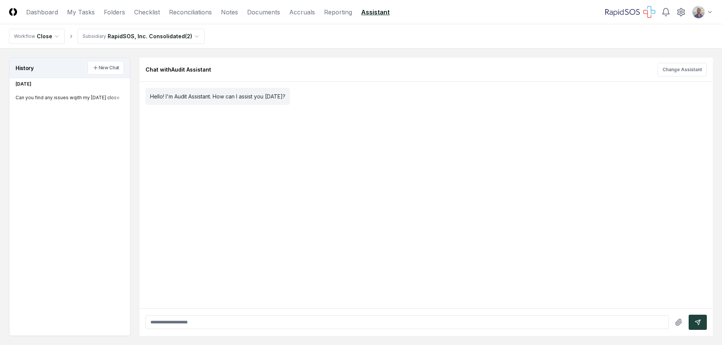
click at [382, 12] on link "Assistant" at bounding box center [375, 12] width 28 height 9
click at [371, 9] on link "Assistant" at bounding box center [375, 12] width 28 height 9
click at [379, 14] on link "Assistant" at bounding box center [375, 12] width 28 height 9
click at [340, 13] on link "Reporting" at bounding box center [338, 12] width 28 height 9
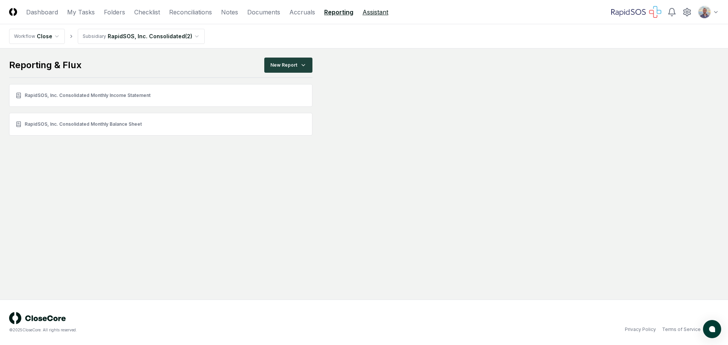
click at [383, 12] on link "Assistant" at bounding box center [375, 12] width 26 height 9
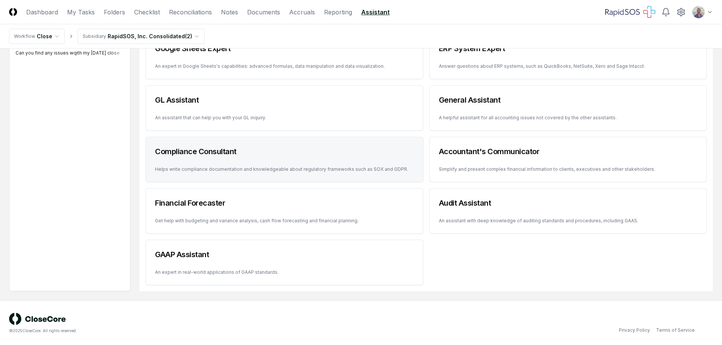
scroll to position [100, 0]
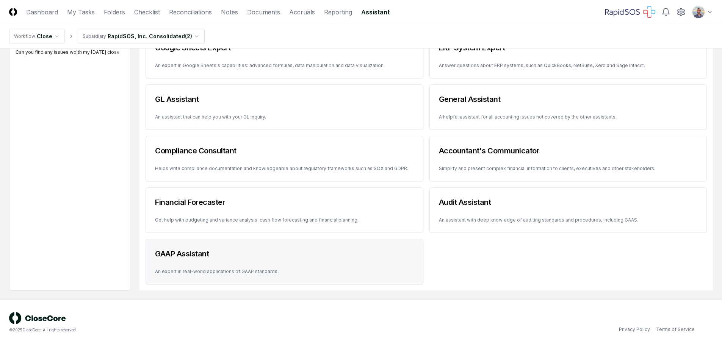
click at [309, 260] on div "GAAP Assistant" at bounding box center [284, 254] width 277 height 29
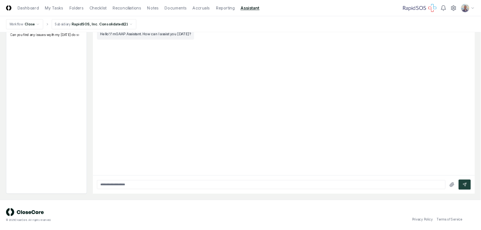
scroll to position [0, 0]
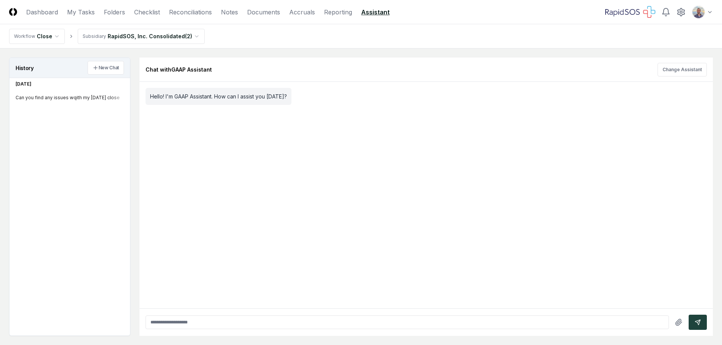
click at [304, 323] on input "text" at bounding box center [407, 323] width 523 height 14
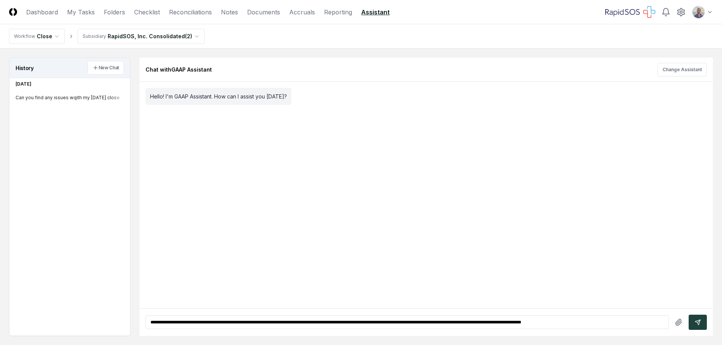
type input "**********"
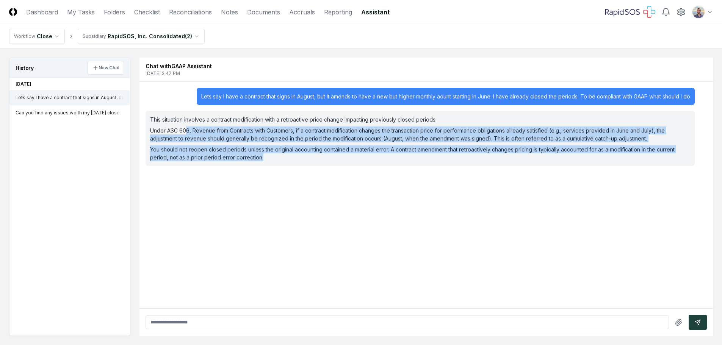
drag, startPoint x: 185, startPoint y: 132, endPoint x: 274, endPoint y: 164, distance: 93.9
click at [274, 164] on div "This situation involves a contract modification with a retroactive price change…" at bounding box center [420, 138] width 549 height 55
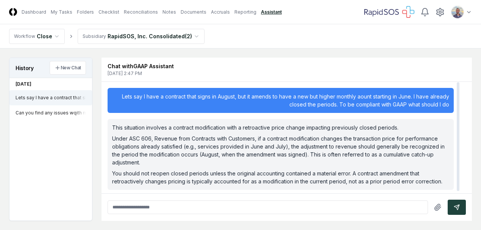
click at [350, 203] on input "text" at bounding box center [268, 208] width 321 height 14
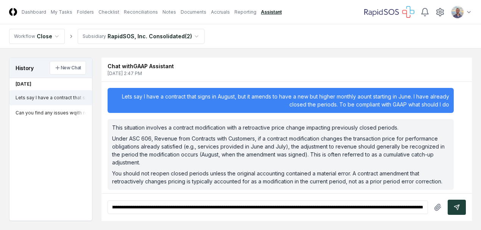
scroll to position [0, 103]
type input "**********"
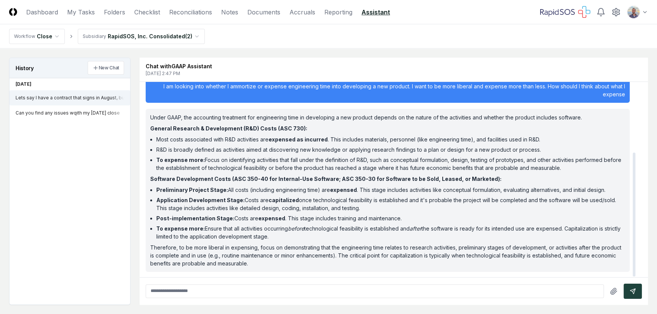
scroll to position [34, 0]
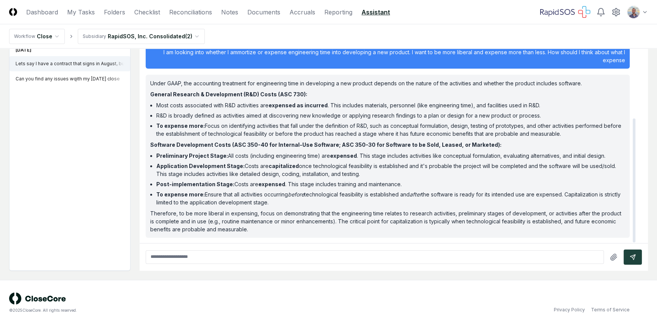
drag, startPoint x: 353, startPoint y: 172, endPoint x: 149, endPoint y: 166, distance: 204.4
click at [149, 166] on div "Under GAAP, the accounting treatment for engineering time in developing a new p…" at bounding box center [388, 156] width 484 height 163
drag, startPoint x: 225, startPoint y: 183, endPoint x: 480, endPoint y: 201, distance: 255.4
click at [480, 201] on ul "Preliminary Project Stage: All costs (including engineering time) are expensed …" at bounding box center [387, 179] width 475 height 55
click at [387, 250] on input "text" at bounding box center [375, 257] width 458 height 14
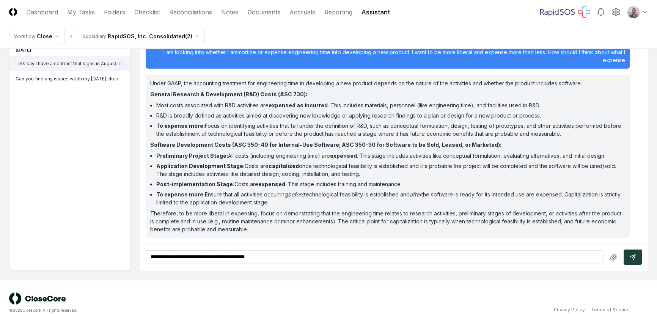
type input "**********"
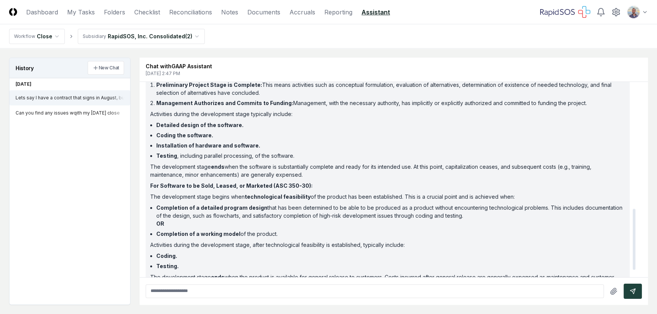
scroll to position [422, 0]
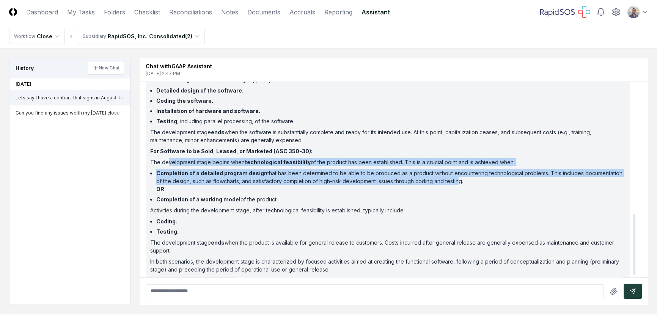
drag, startPoint x: 167, startPoint y: 162, endPoint x: 450, endPoint y: 181, distance: 284.2
click at [450, 181] on div "The "development stage" is a critical phase for determining when to capitalize …" at bounding box center [387, 133] width 475 height 279
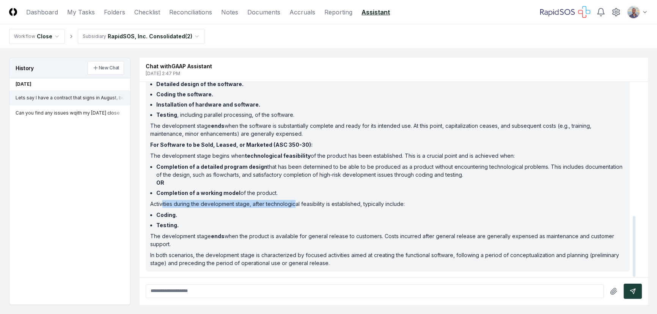
drag, startPoint x: 163, startPoint y: 204, endPoint x: 296, endPoint y: 205, distance: 133.1
click at [296, 205] on p "Activities during the development stage, after technological feasibility is est…" at bounding box center [387, 204] width 475 height 8
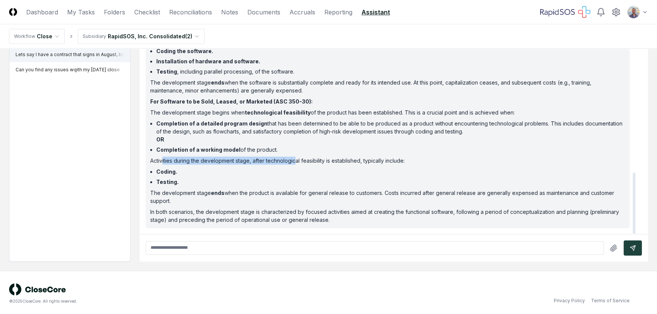
scroll to position [45, 0]
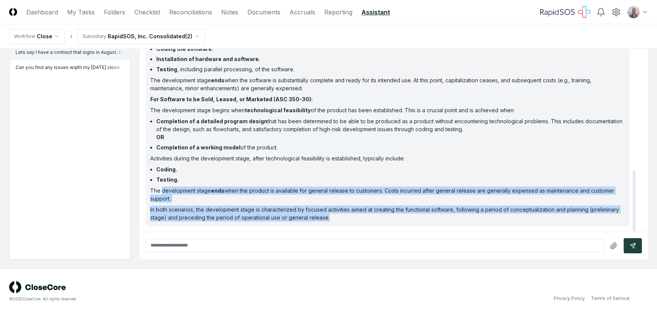
drag, startPoint x: 162, startPoint y: 190, endPoint x: 344, endPoint y: 219, distance: 184.4
click at [344, 219] on div "The "development stage" is a critical phase for determining when to capitalize …" at bounding box center [387, 81] width 475 height 279
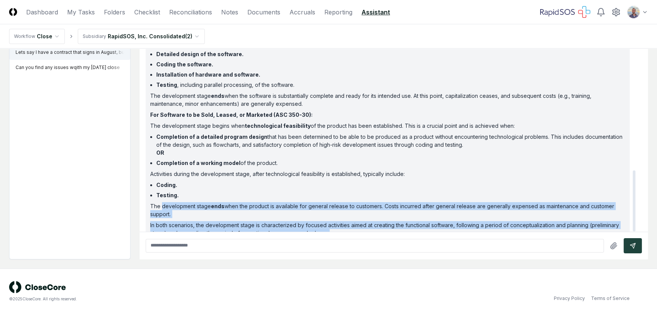
scroll to position [428, 0]
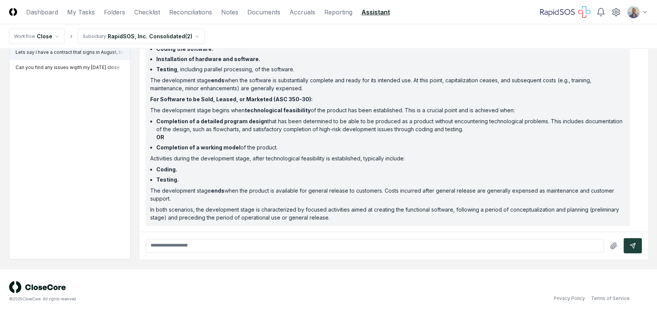
click at [300, 247] on input "text" at bounding box center [375, 246] width 458 height 14
type input "*"
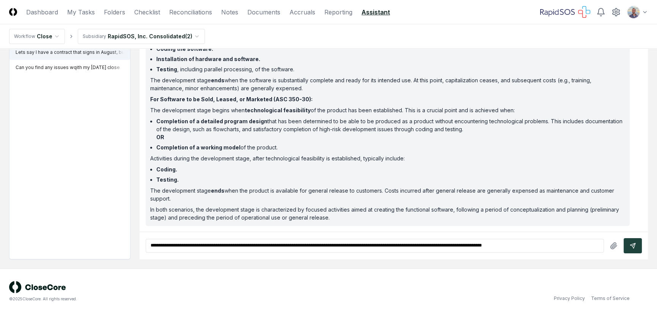
type input "**********"
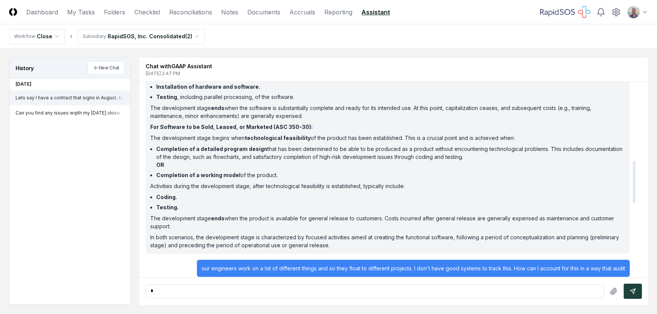
scroll to position [356, 0]
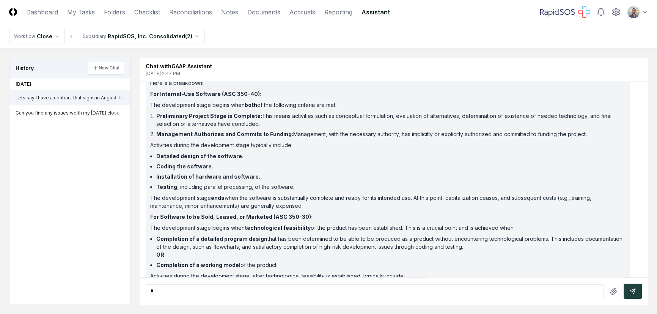
type input "*"
